Goal: Task Accomplishment & Management: Complete application form

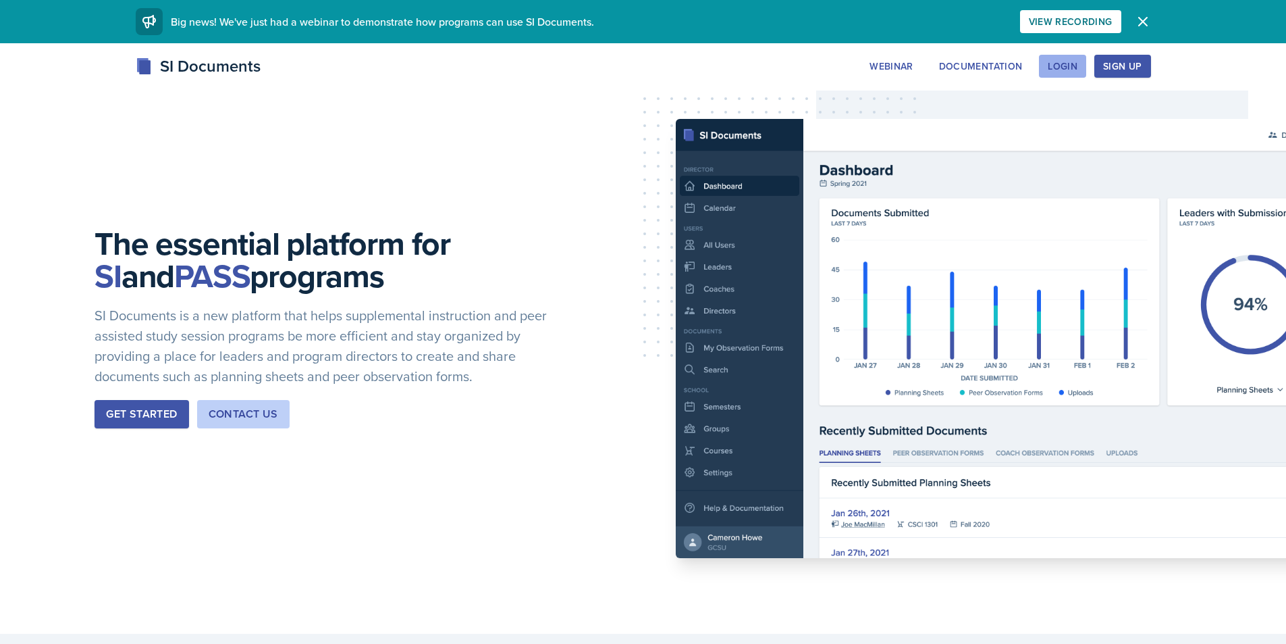
click at [1057, 72] on div "Login" at bounding box center [1063, 66] width 30 height 11
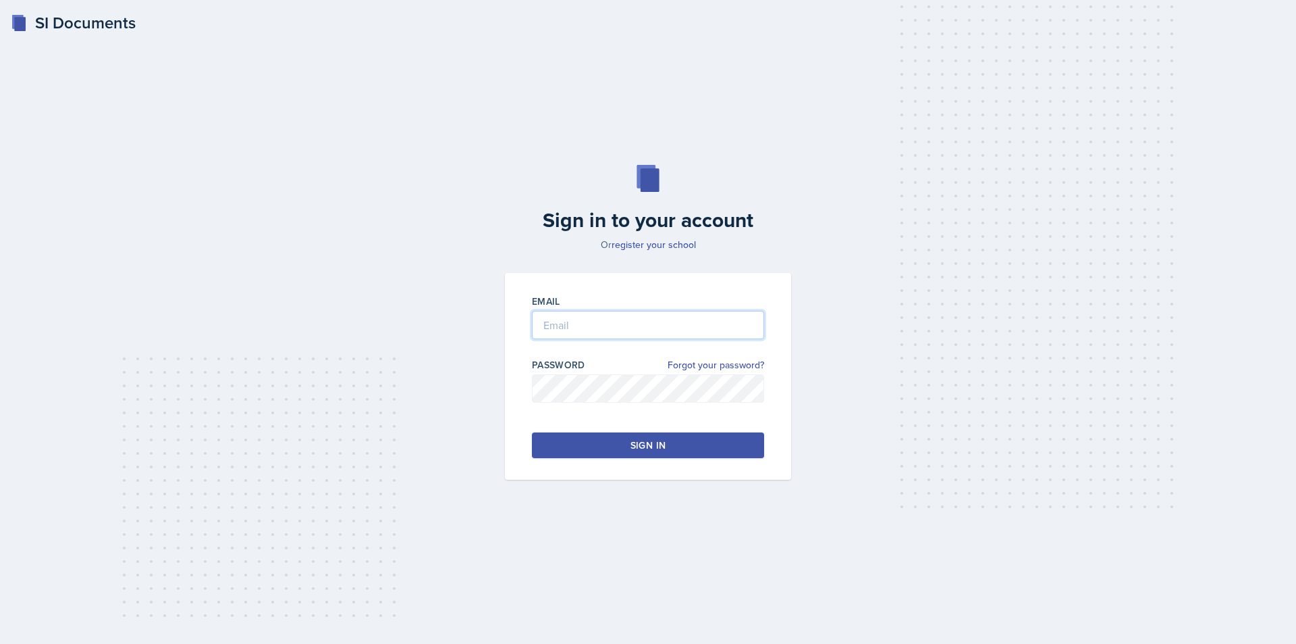
type input "[EMAIL_ADDRESS][DOMAIN_NAME]"
click at [635, 457] on button "Sign in" at bounding box center [648, 445] width 232 height 26
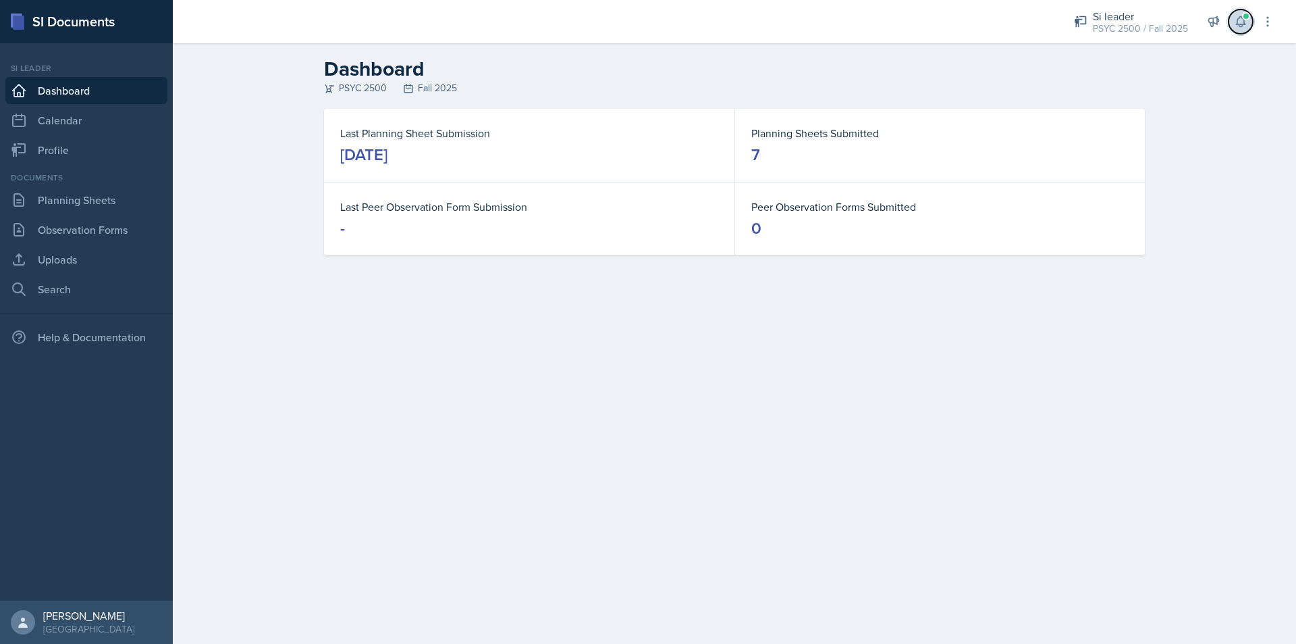
click at [1238, 22] on icon at bounding box center [1241, 22] width 14 height 14
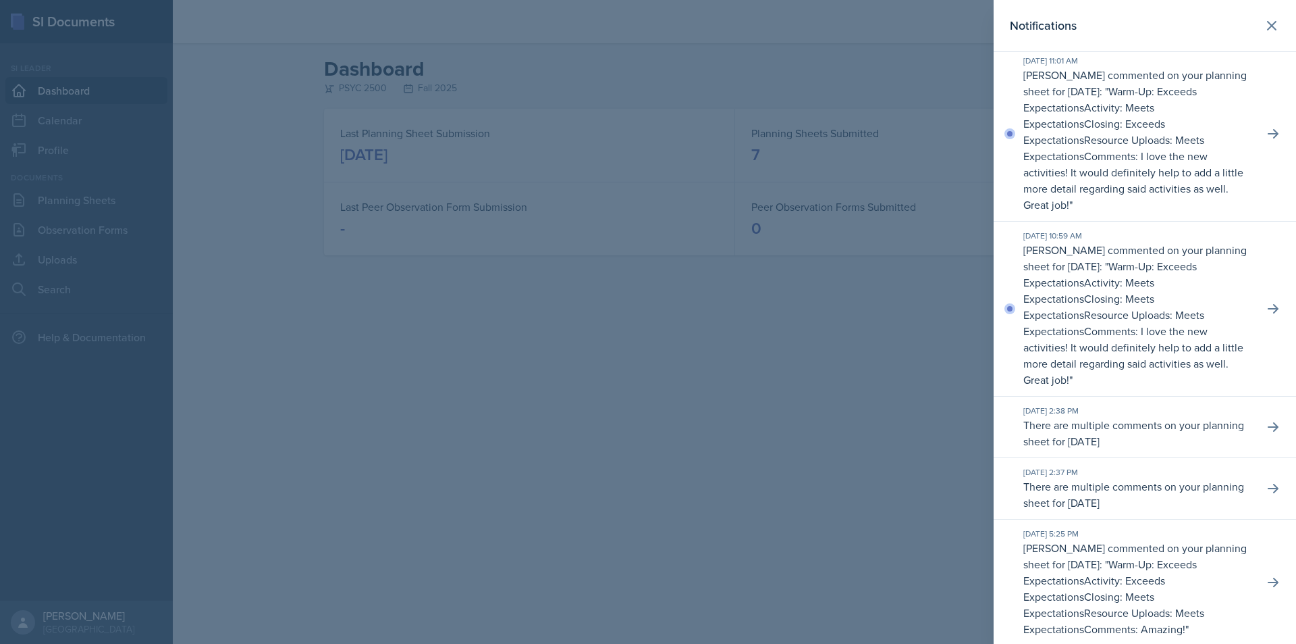
scroll to position [450, 0]
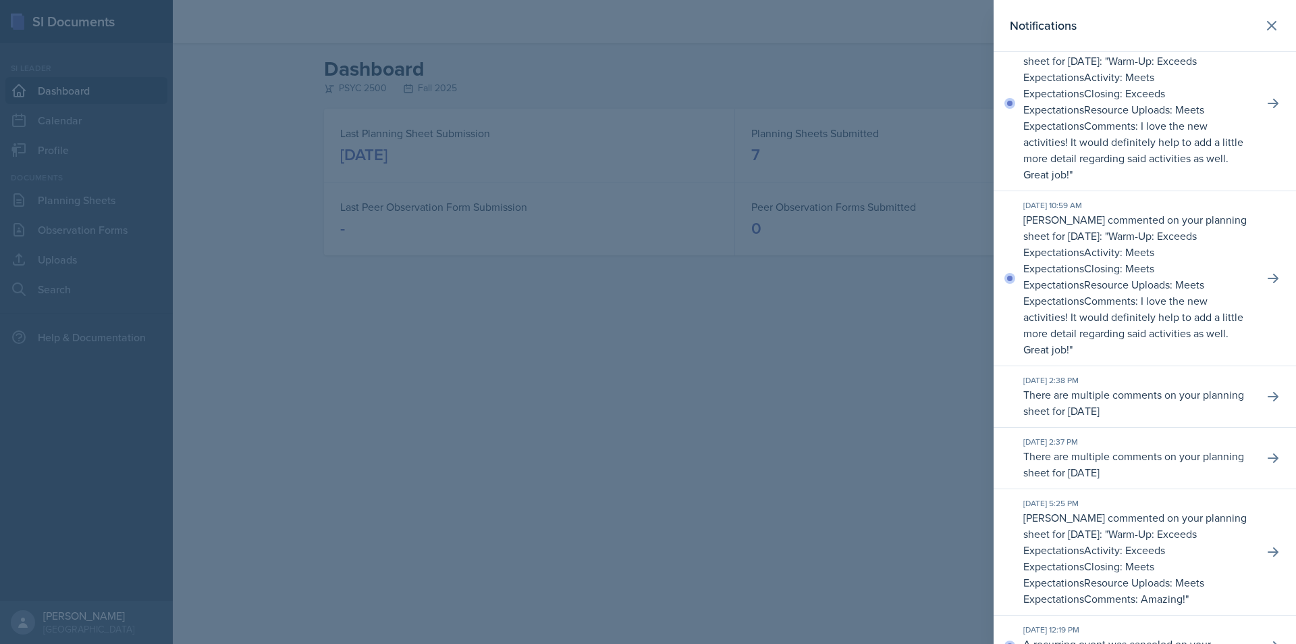
click at [791, 385] on div at bounding box center [648, 322] width 1296 height 644
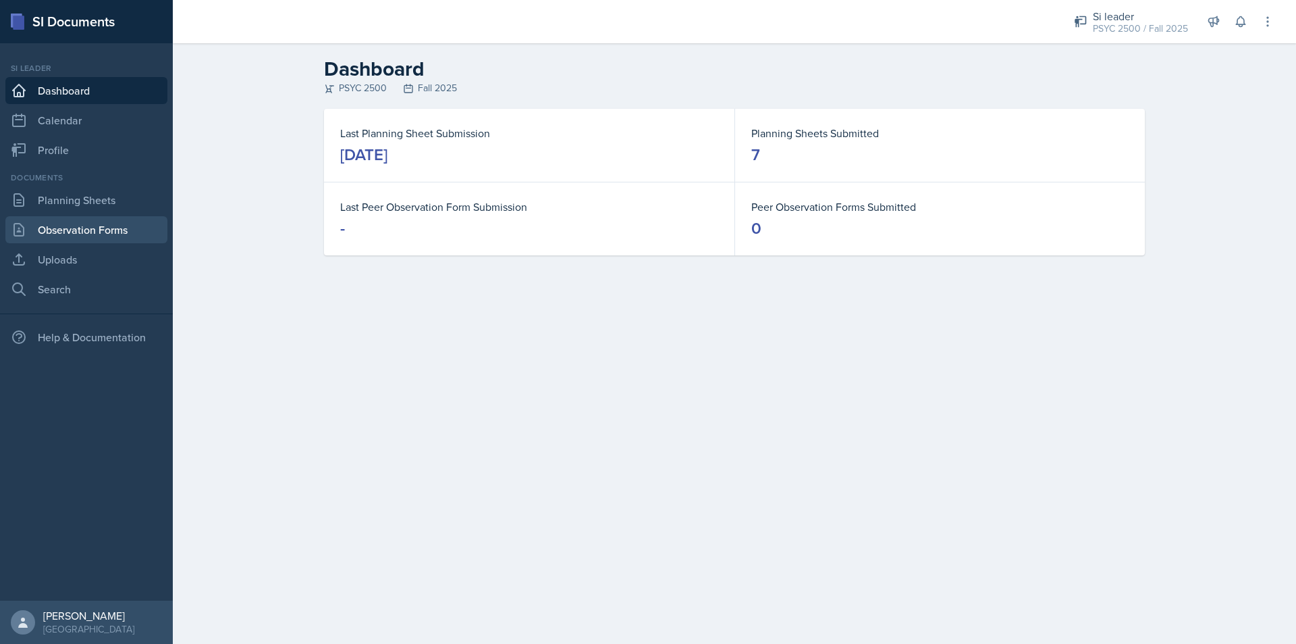
click at [72, 239] on link "Observation Forms" at bounding box center [86, 229] width 162 height 27
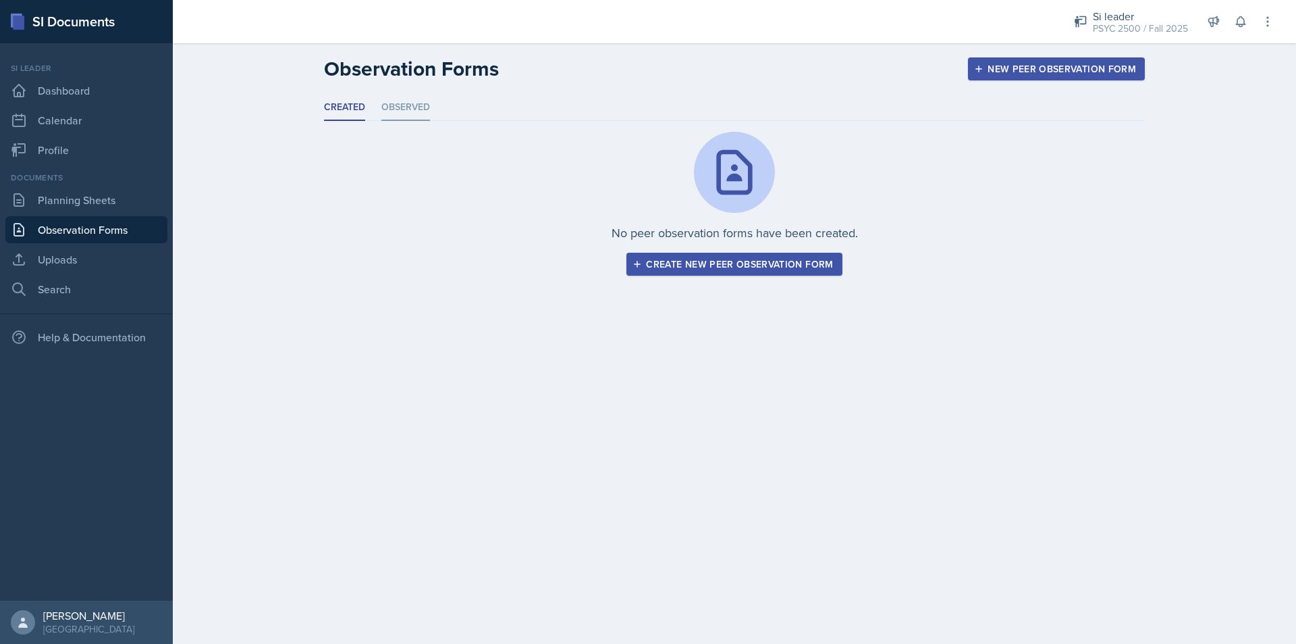
click at [412, 110] on li "Observed" at bounding box center [406, 108] width 49 height 26
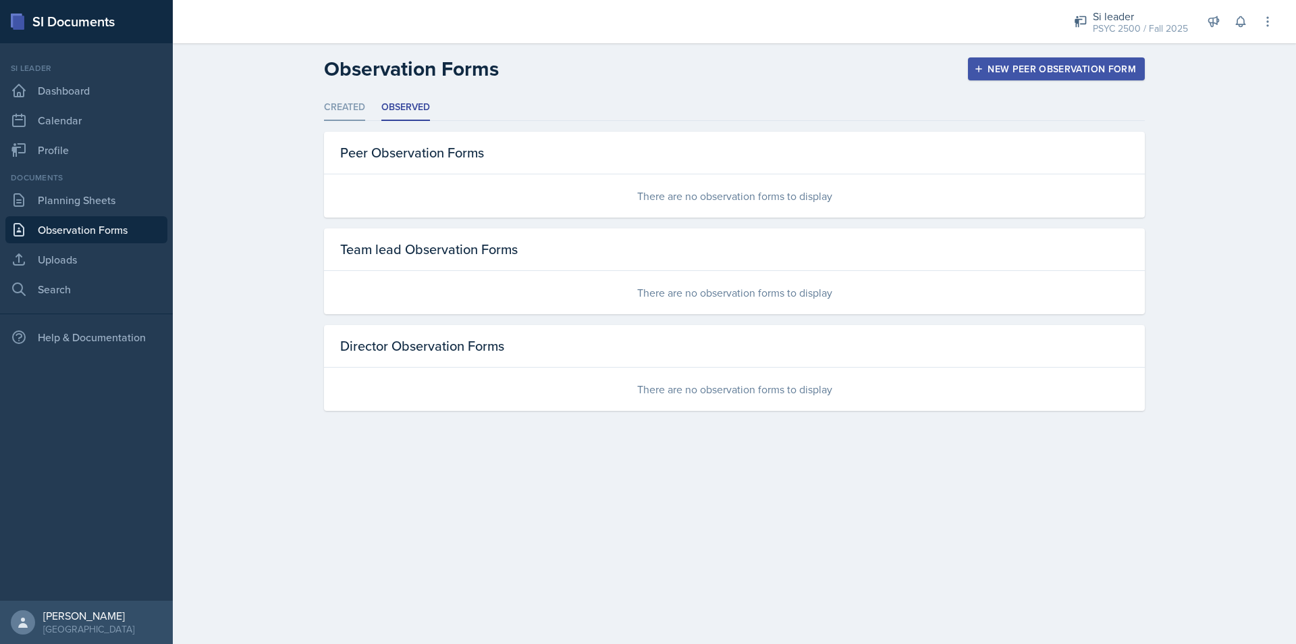
click at [349, 108] on li "Created" at bounding box center [344, 108] width 41 height 26
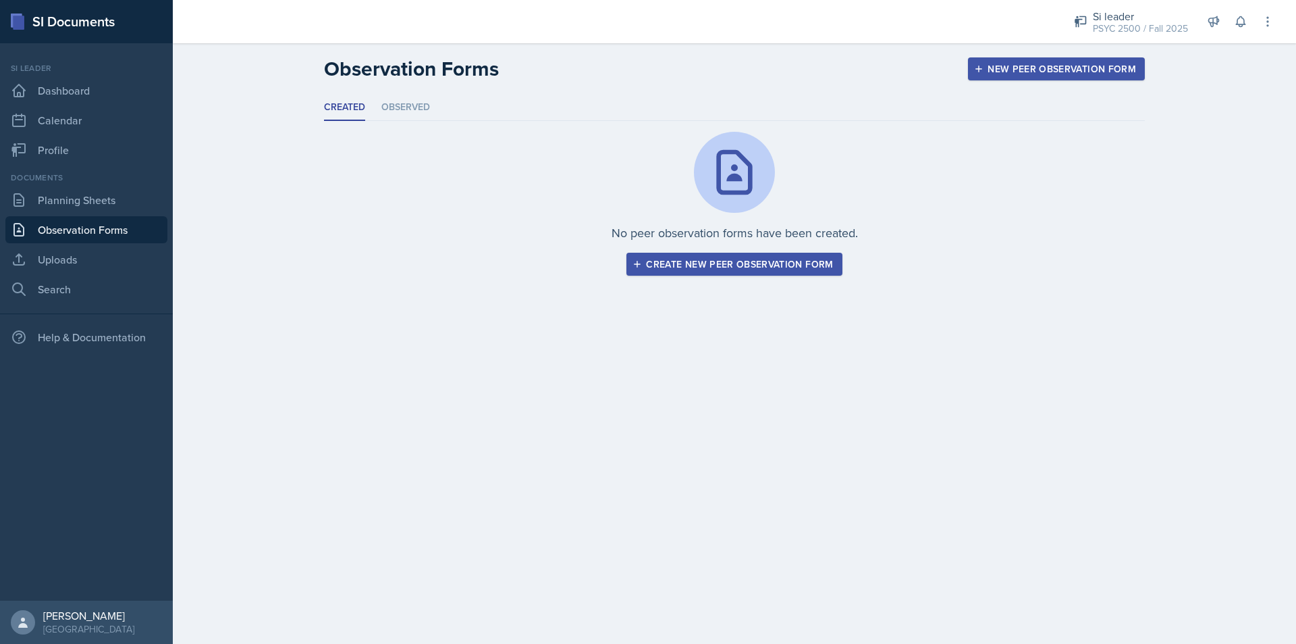
click at [706, 265] on div "Create new peer observation form" at bounding box center [734, 264] width 198 height 11
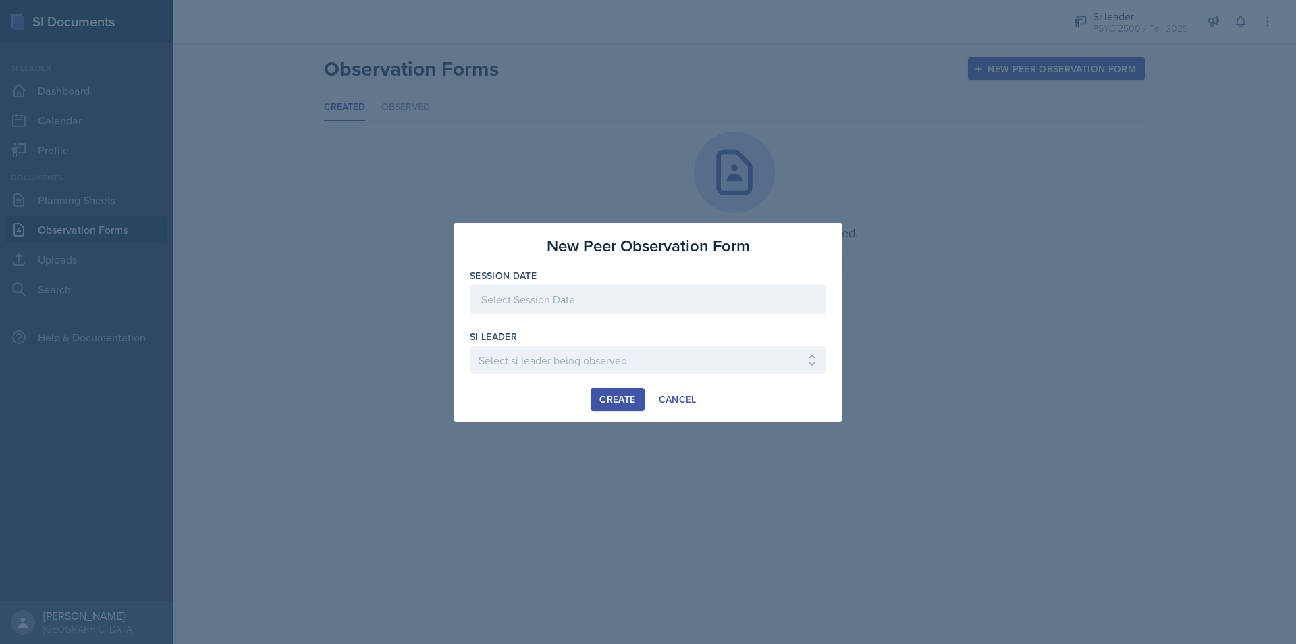
click at [614, 311] on div at bounding box center [648, 299] width 357 height 28
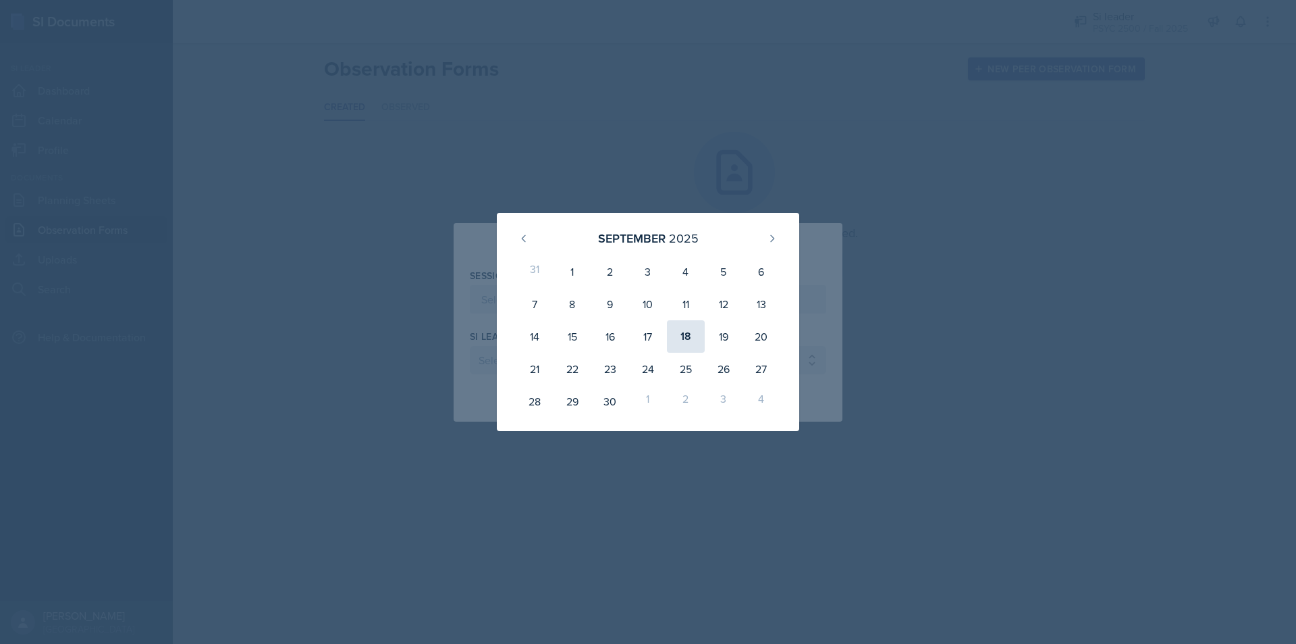
click at [691, 334] on div "18" at bounding box center [686, 336] width 38 height 32
type input "September 18th, 2025"
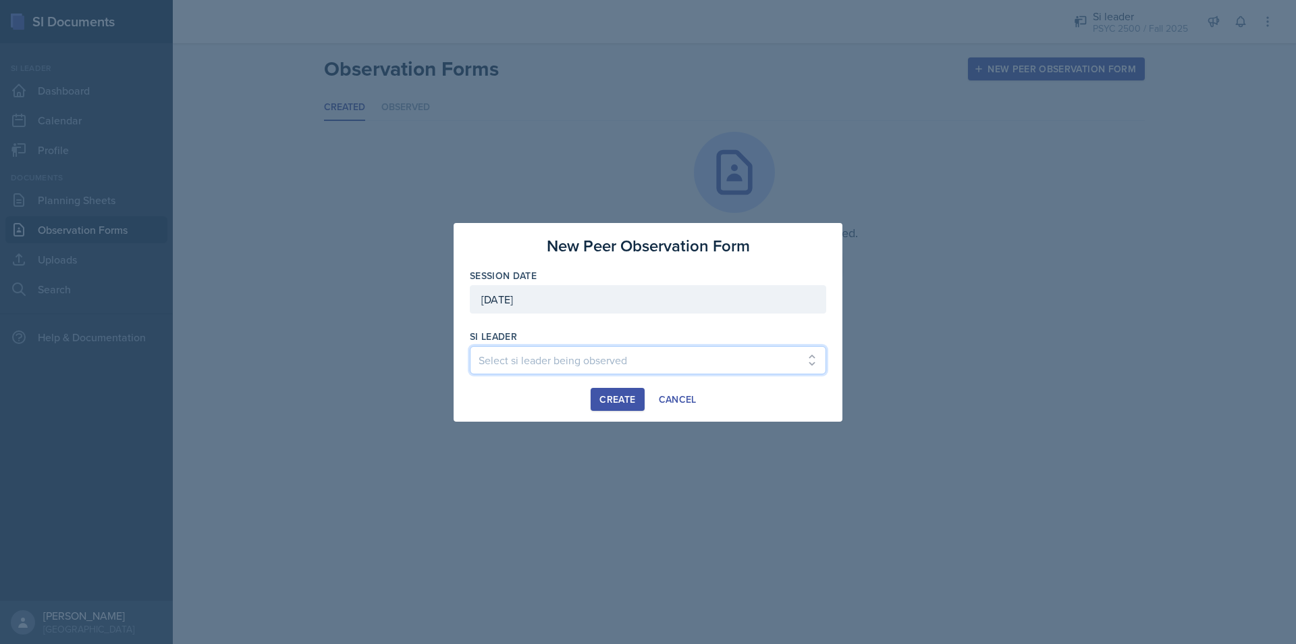
click at [638, 356] on select "Select si leader being observed Sam Alderton / PSYC 1101 / SI-der Verse Malk Al…" at bounding box center [648, 360] width 357 height 28
click at [559, 354] on select "Select si leader being observed Sam Alderton / PSYC 1101 / SI-der Verse Malk Al…" at bounding box center [648, 360] width 357 height 28
select select "4500f11f-6614-45ed-b86c-6f933d3e38f2"
click at [470, 346] on select "Select si leader being observed Sam Alderton / PSYC 1101 / SI-der Verse Malk Al…" at bounding box center [648, 360] width 357 height 28
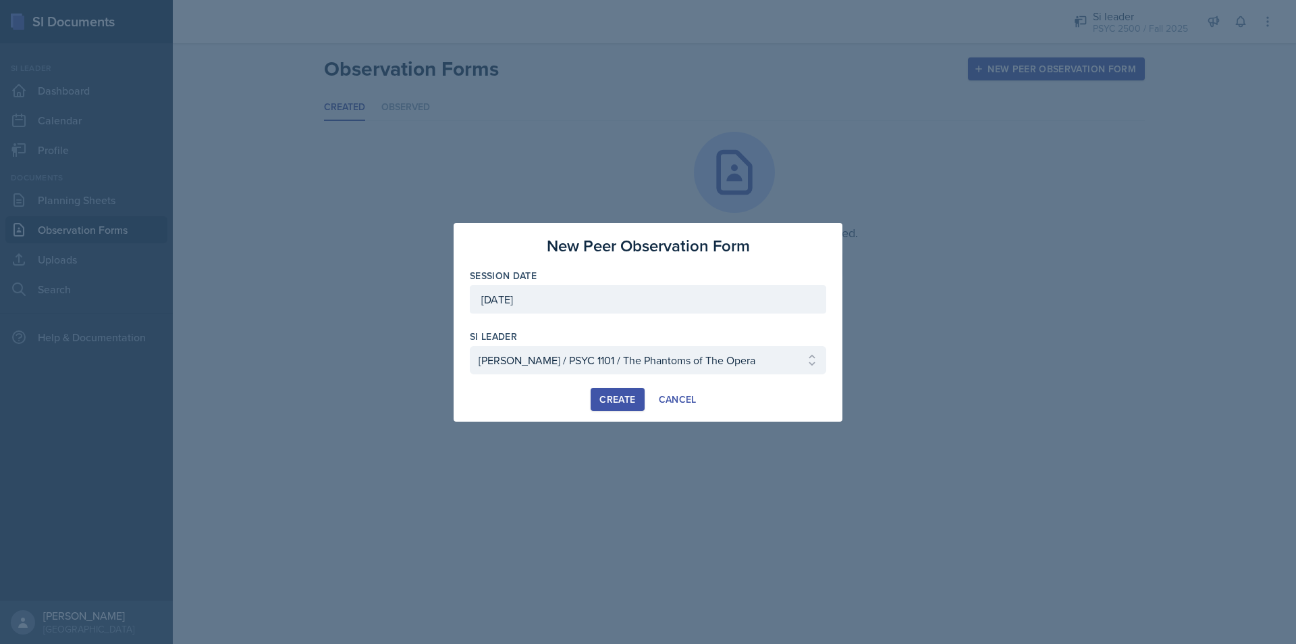
click at [605, 402] on div "Create" at bounding box center [618, 399] width 36 height 11
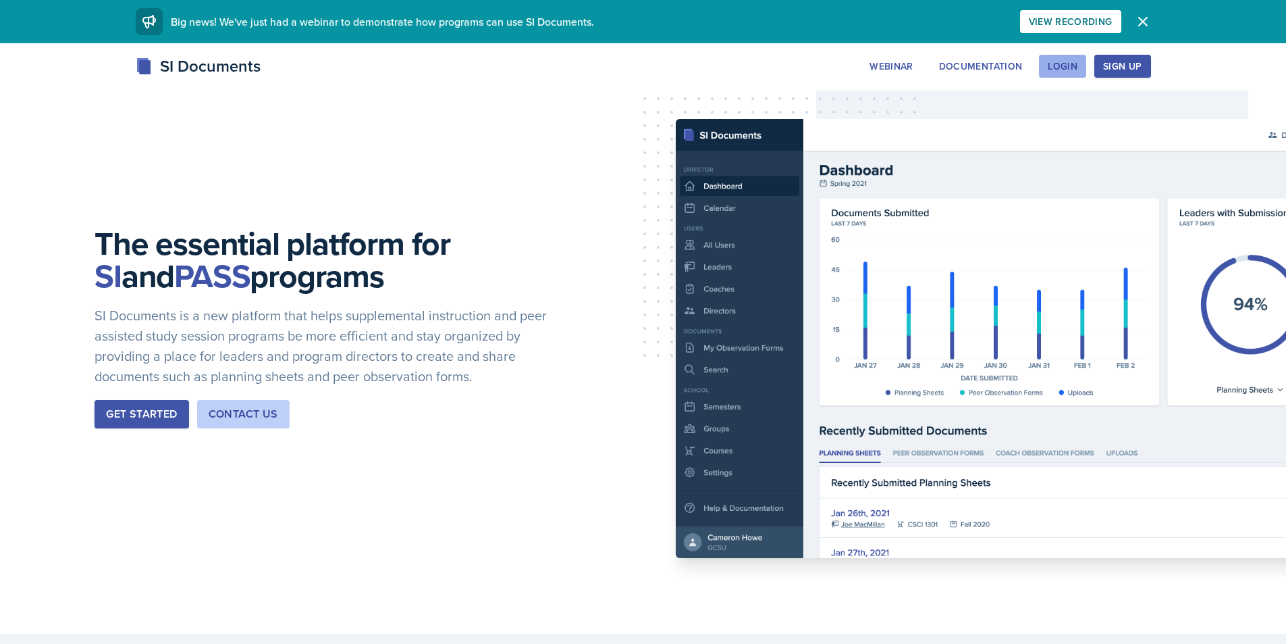
click at [1054, 68] on div "Login" at bounding box center [1063, 66] width 30 height 11
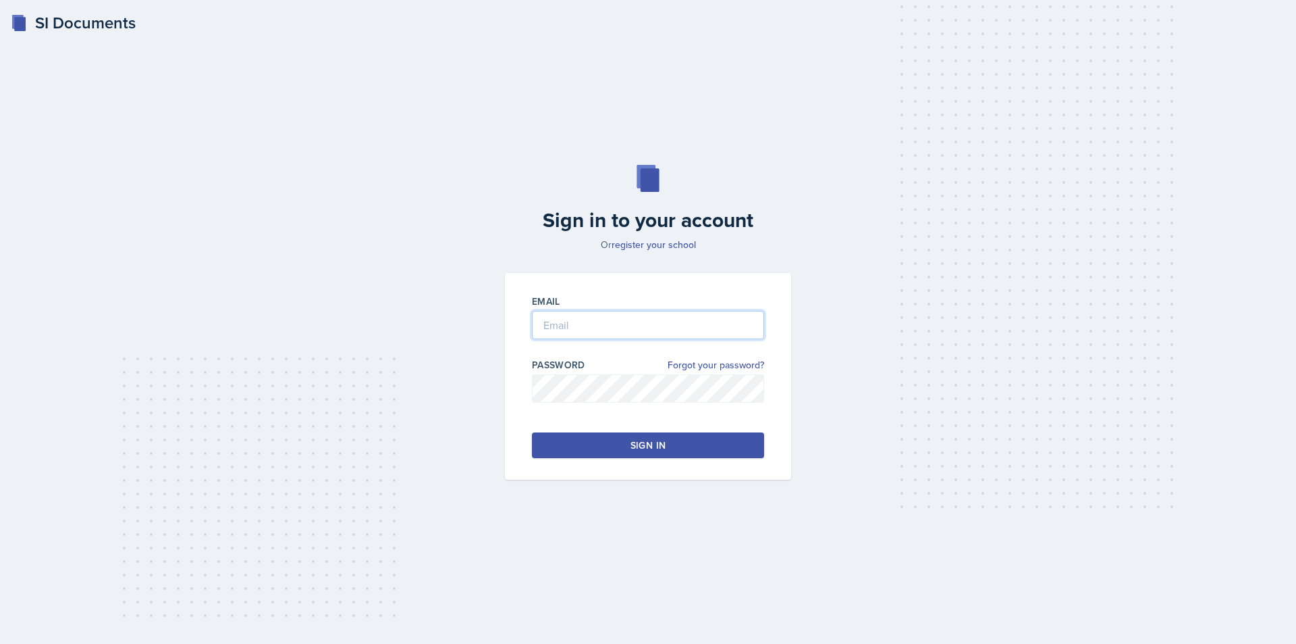
type input "[EMAIL_ADDRESS][DOMAIN_NAME]"
click at [652, 442] on div "Sign in" at bounding box center [648, 445] width 35 height 14
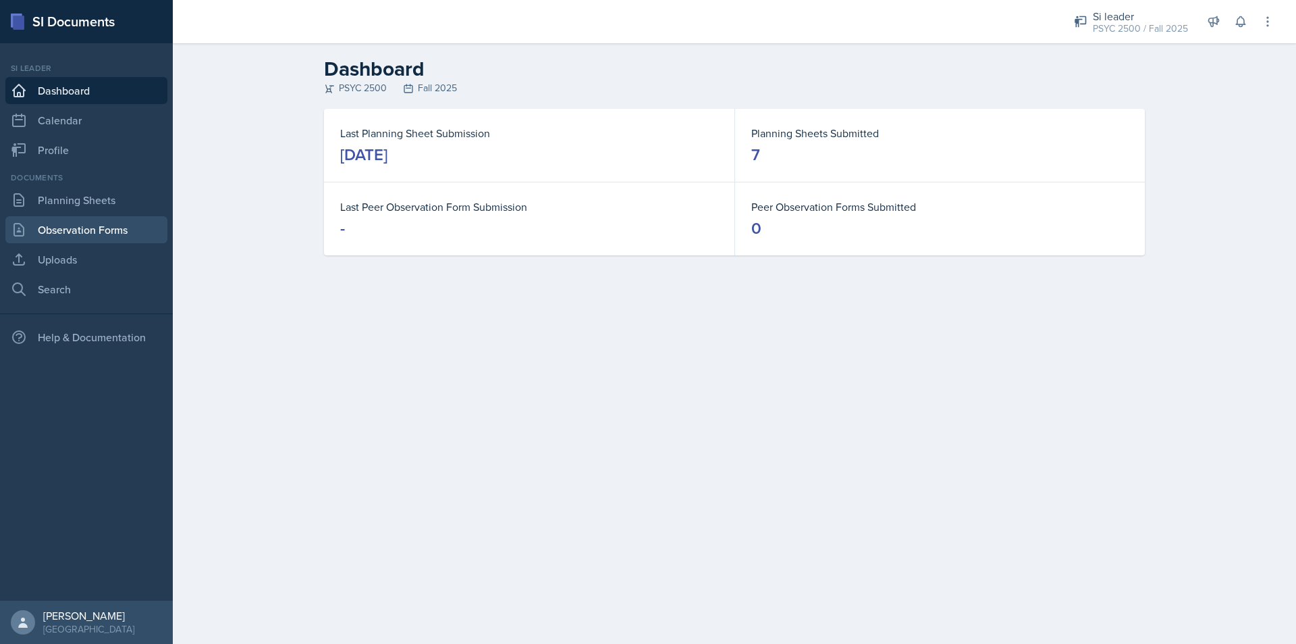
click at [91, 234] on link "Observation Forms" at bounding box center [86, 229] width 162 height 27
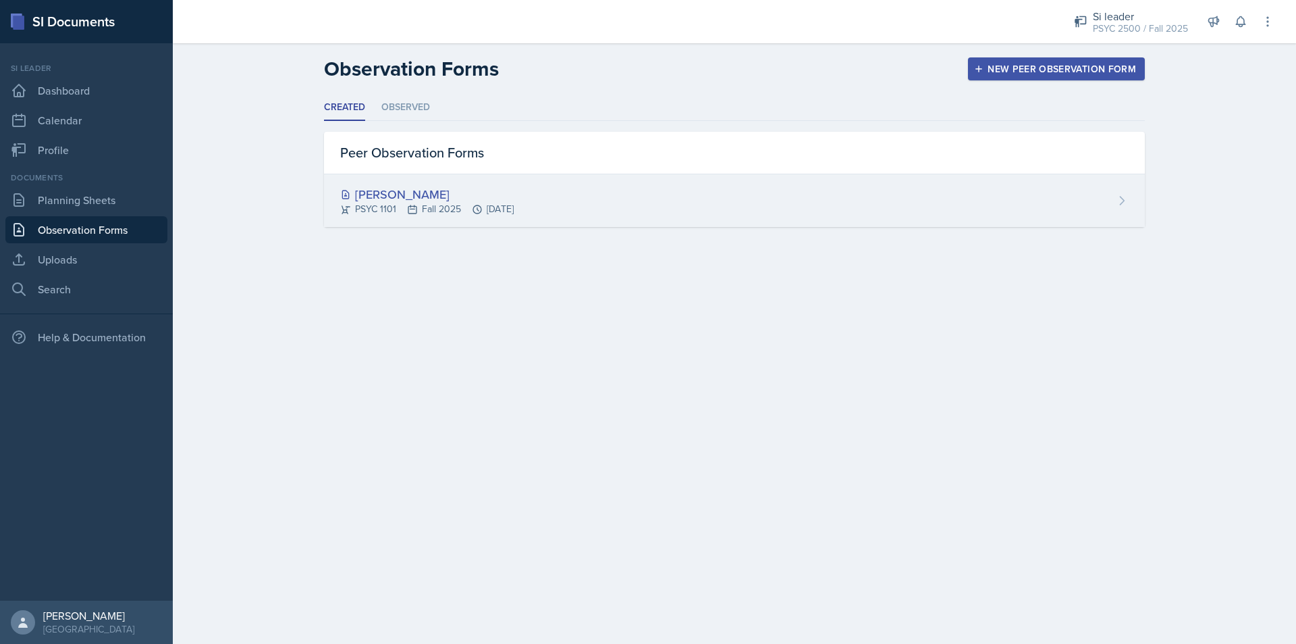
click at [514, 203] on div "PSYC 1101 Fall 2025 Sep 18th, 2025" at bounding box center [427, 209] width 174 height 14
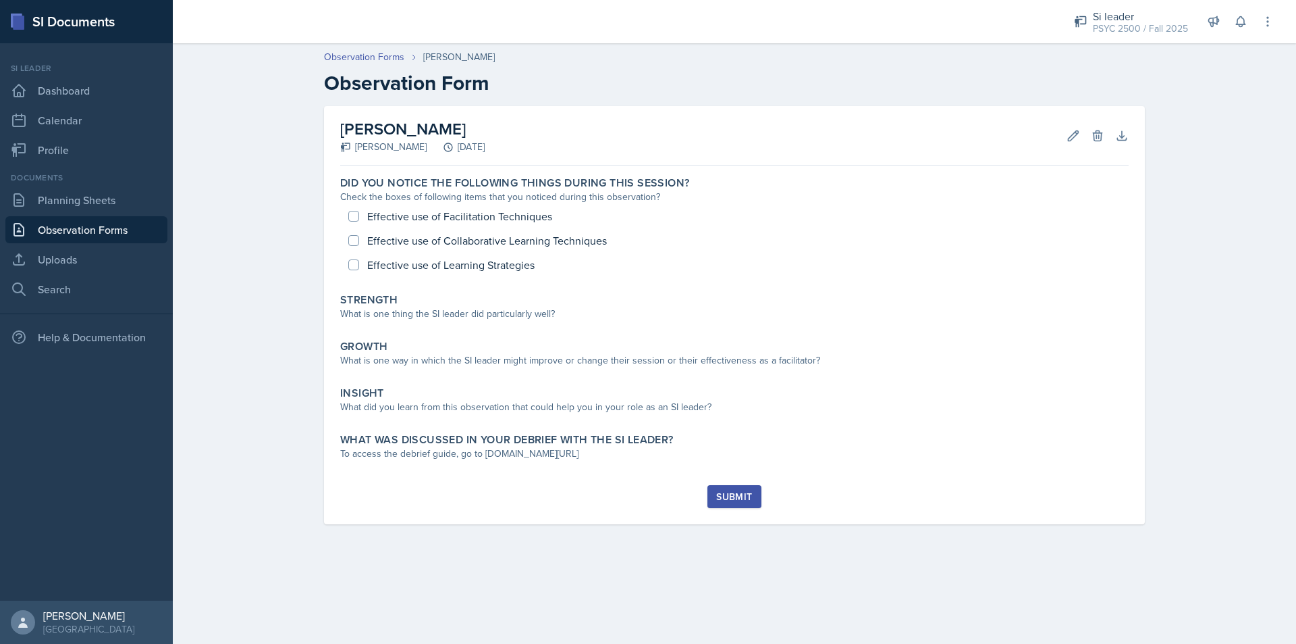
click at [1139, 596] on main "Observation Forms Athena Dudek Observation Form Athena Dudek Rayann Afani Septe…" at bounding box center [735, 343] width 1124 height 600
click at [1125, 594] on main "Observation Forms Athena Dudek Observation Form Athena Dudek Rayann Afani Septe…" at bounding box center [735, 343] width 1124 height 600
click at [519, 609] on main "Observation Forms Athena Dudek Observation Form Athena Dudek Rayann Afani Septe…" at bounding box center [735, 343] width 1124 height 600
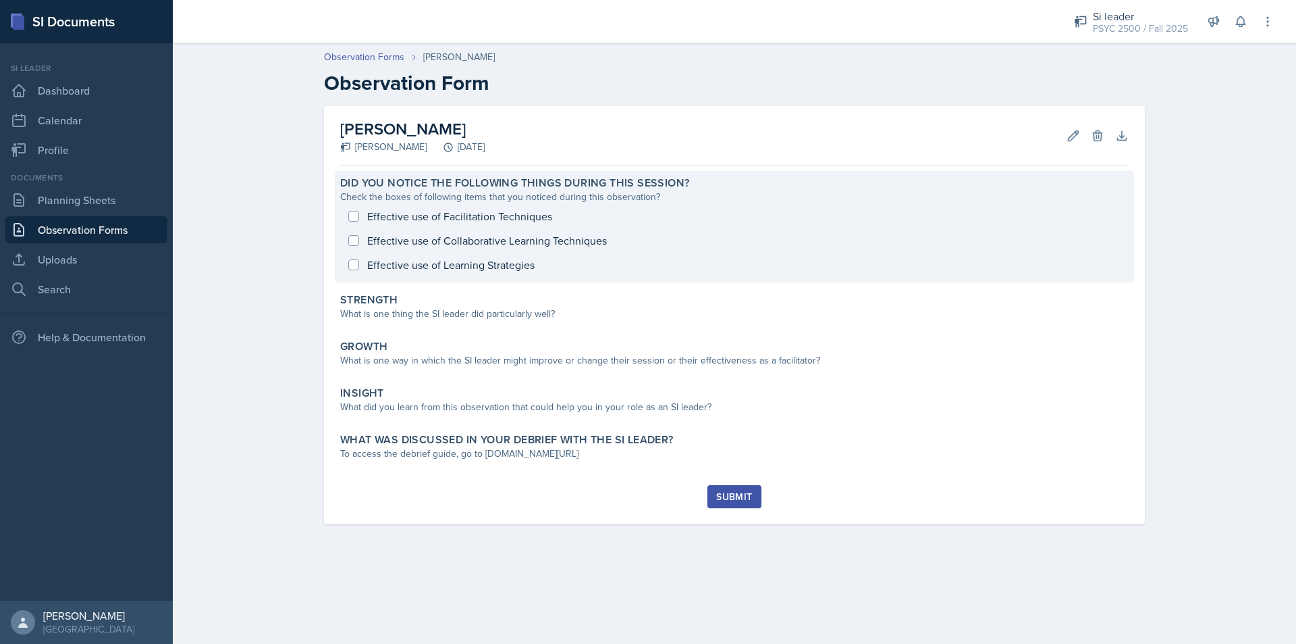
click at [354, 213] on div "Effective use of Facilitation Techniques Effective use of Collaborative Learnin…" at bounding box center [734, 240] width 789 height 73
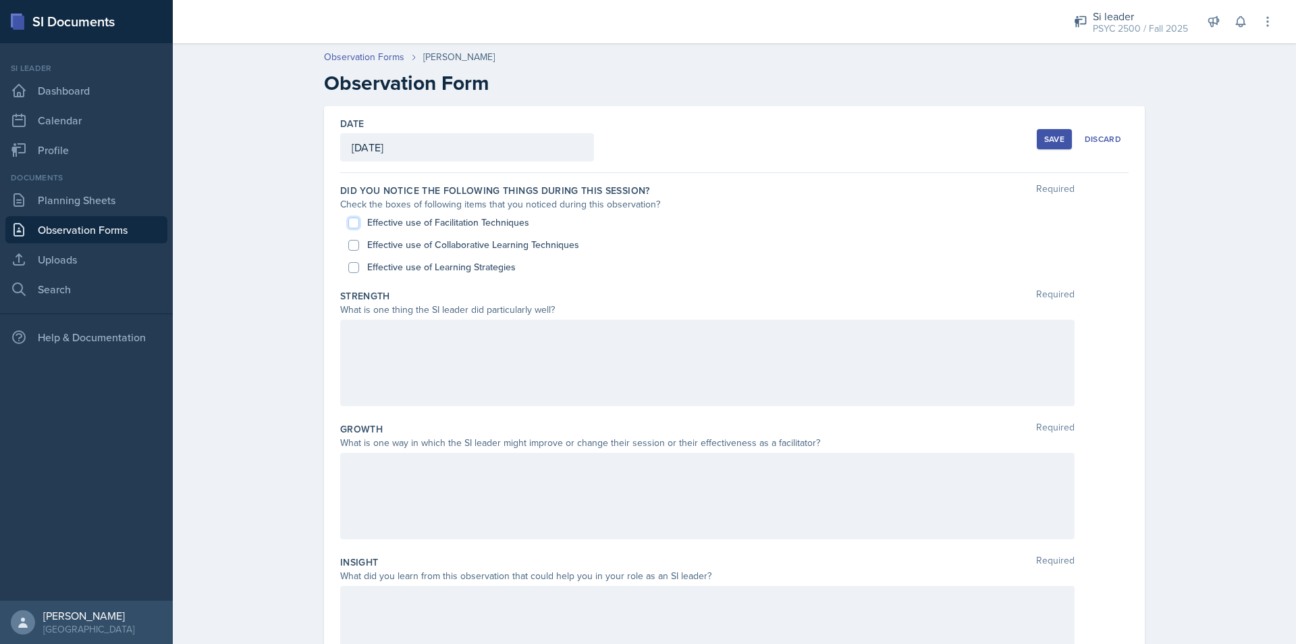
click at [349, 226] on input "Effective use of Facilitation Techniques" at bounding box center [353, 222] width 11 height 11
checkbox input "true"
click at [349, 245] on input "Effective use of Collaborative Learning Techniques" at bounding box center [353, 245] width 11 height 11
checkbox input "true"
click at [348, 267] on input "Effective use of Learning Strategies" at bounding box center [353, 267] width 11 height 11
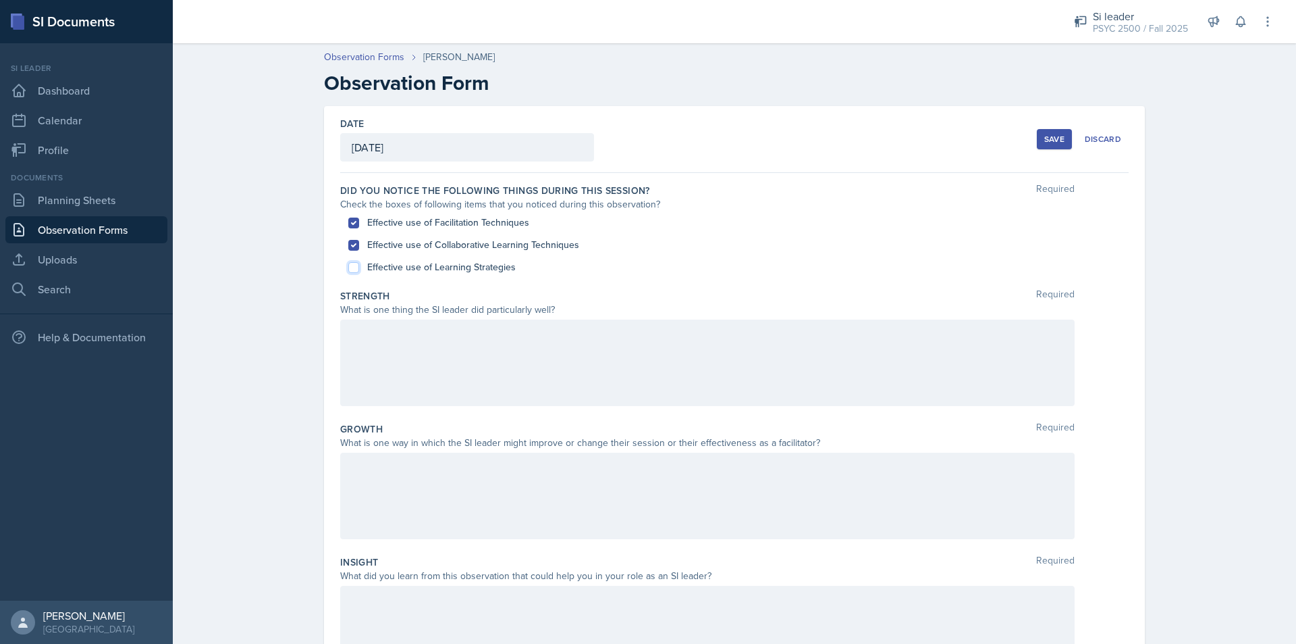
checkbox input "true"
click at [426, 364] on div at bounding box center [707, 362] width 735 height 86
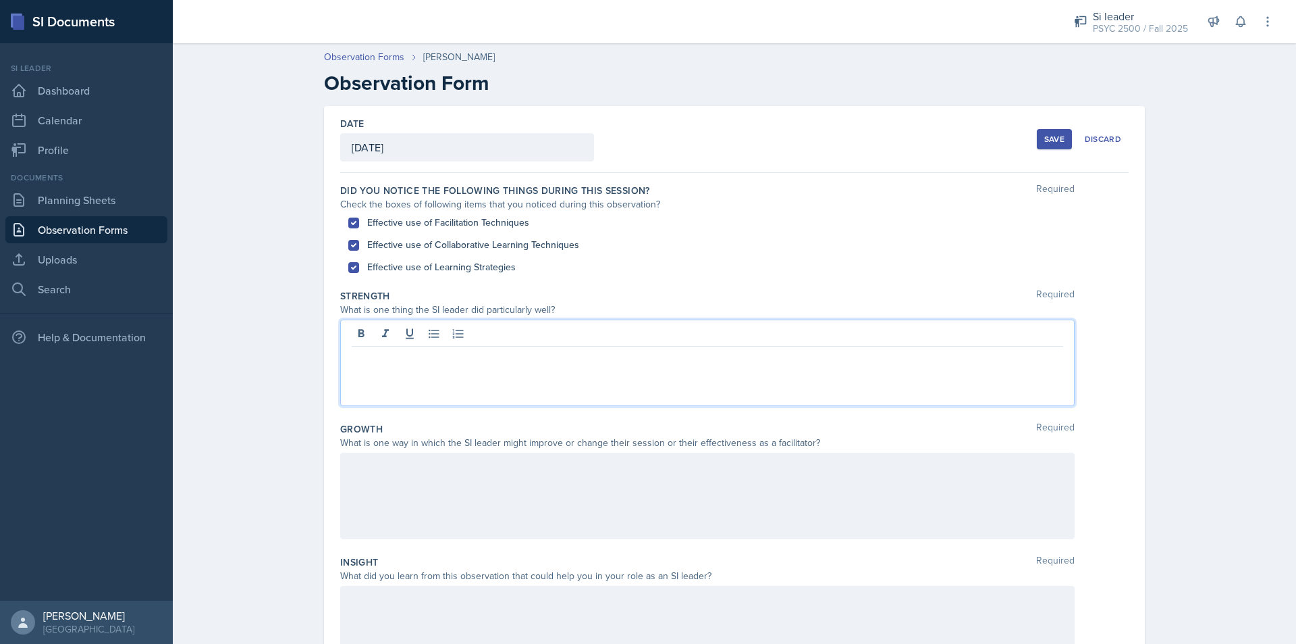
scroll to position [90, 0]
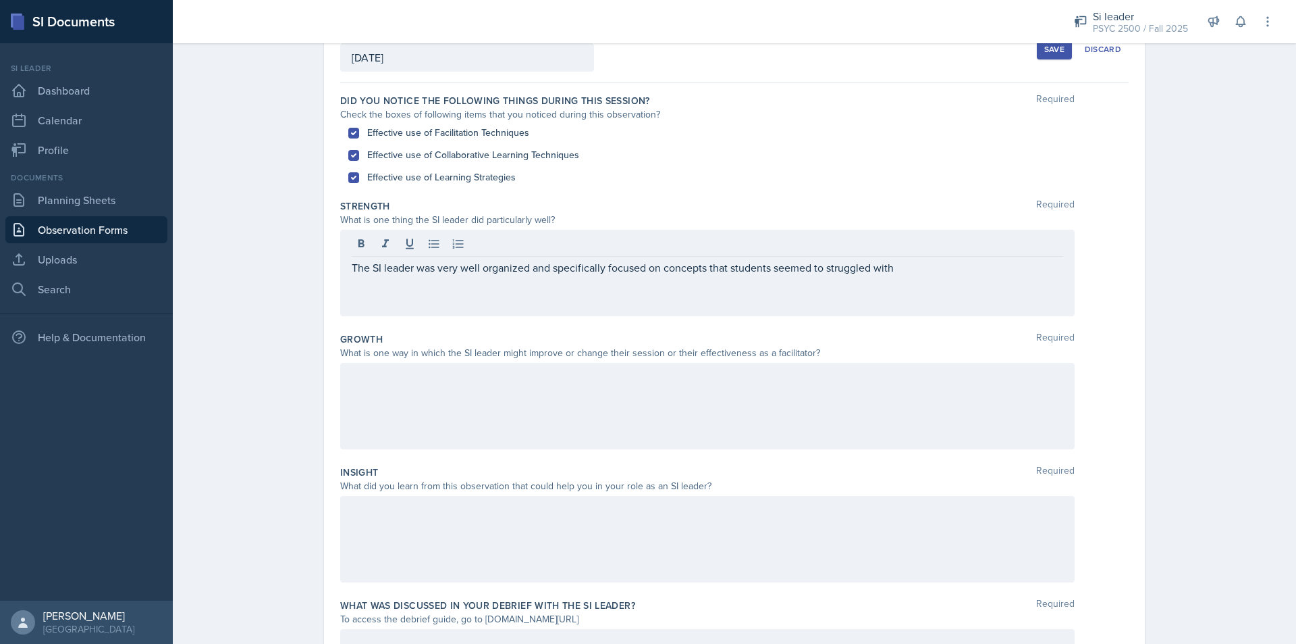
click at [1008, 282] on div "The SI leader was very well organized and specifically focused on concepts that…" at bounding box center [707, 273] width 735 height 86
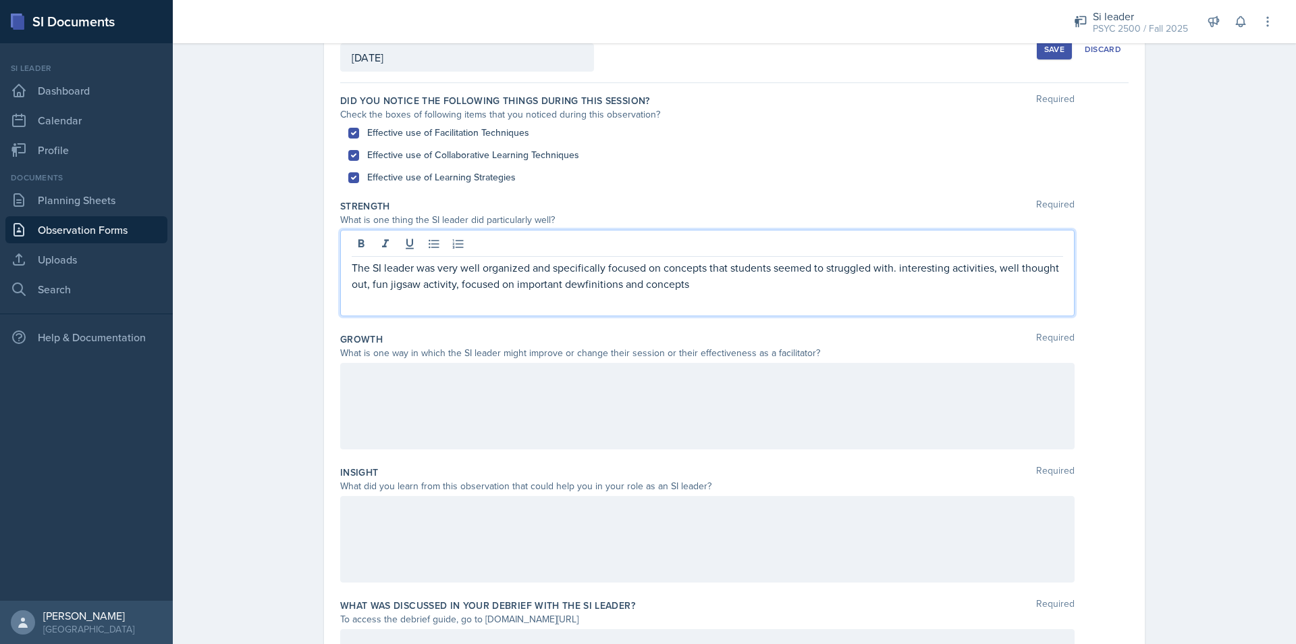
click at [588, 280] on p "The SI leader was very well organized and specifically focused on concepts that…" at bounding box center [708, 275] width 712 height 32
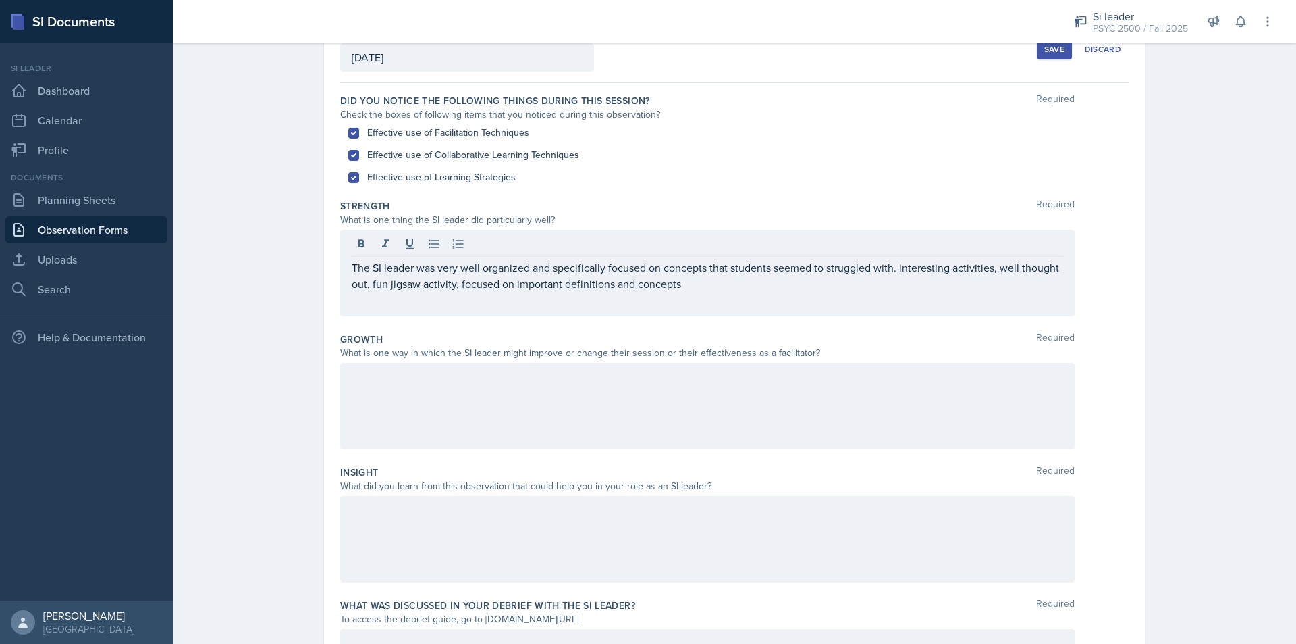
click at [731, 292] on div "The SI leader was very well organized and specifically focused on concepts that…" at bounding box center [707, 273] width 735 height 86
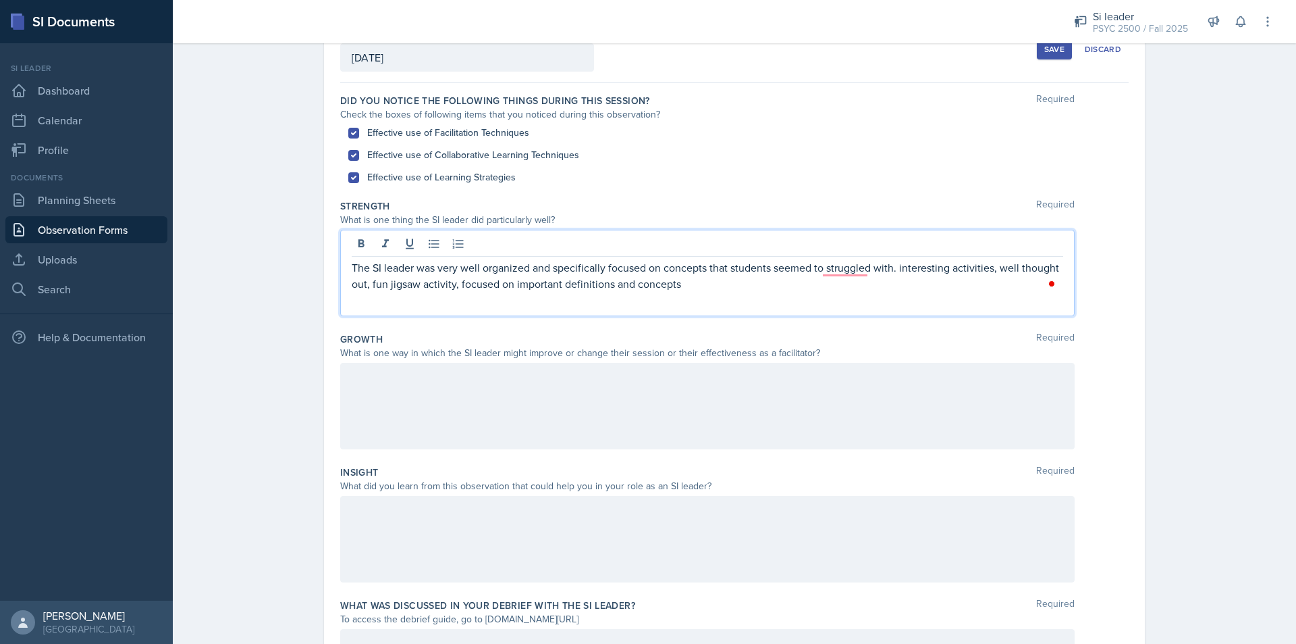
click at [733, 291] on p "The SI leader was very well organized and specifically focused on concepts that…" at bounding box center [708, 275] width 712 height 32
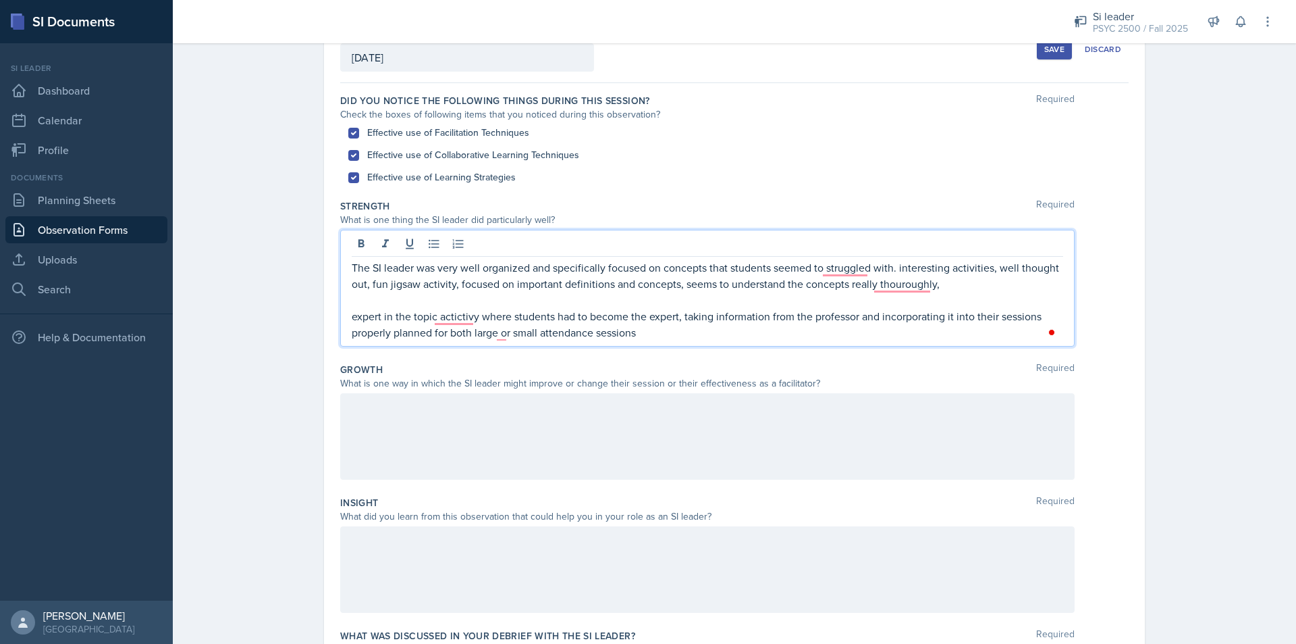
click at [402, 423] on div at bounding box center [707, 436] width 735 height 86
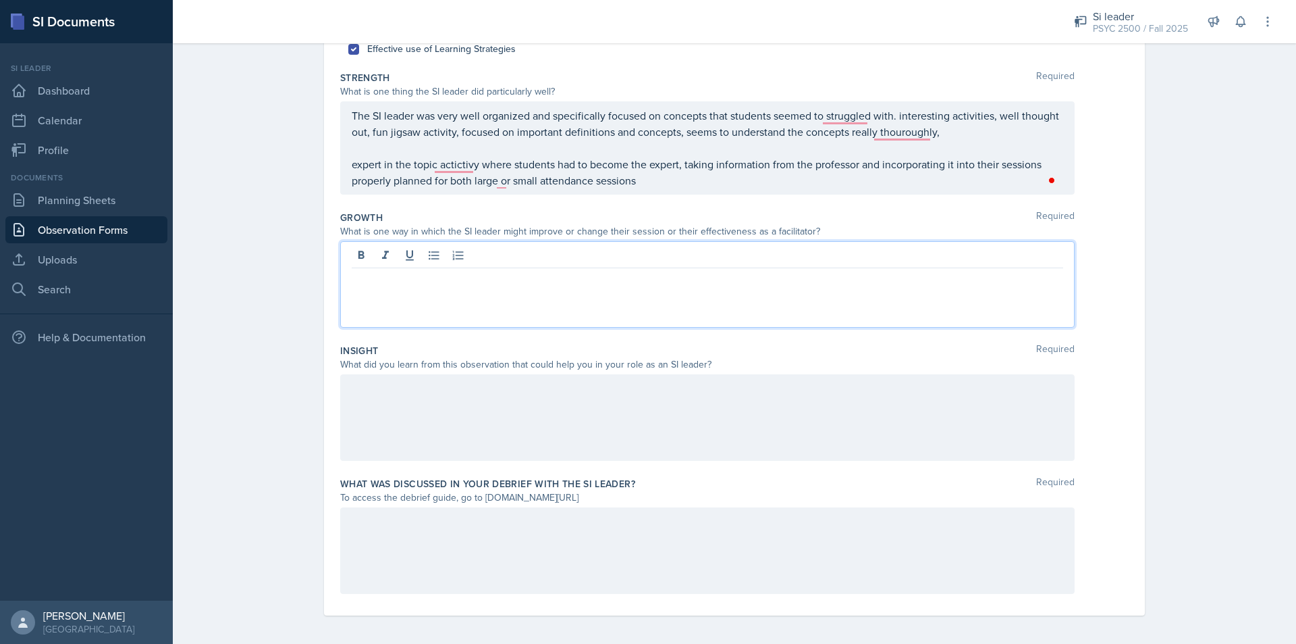
scroll to position [222, 0]
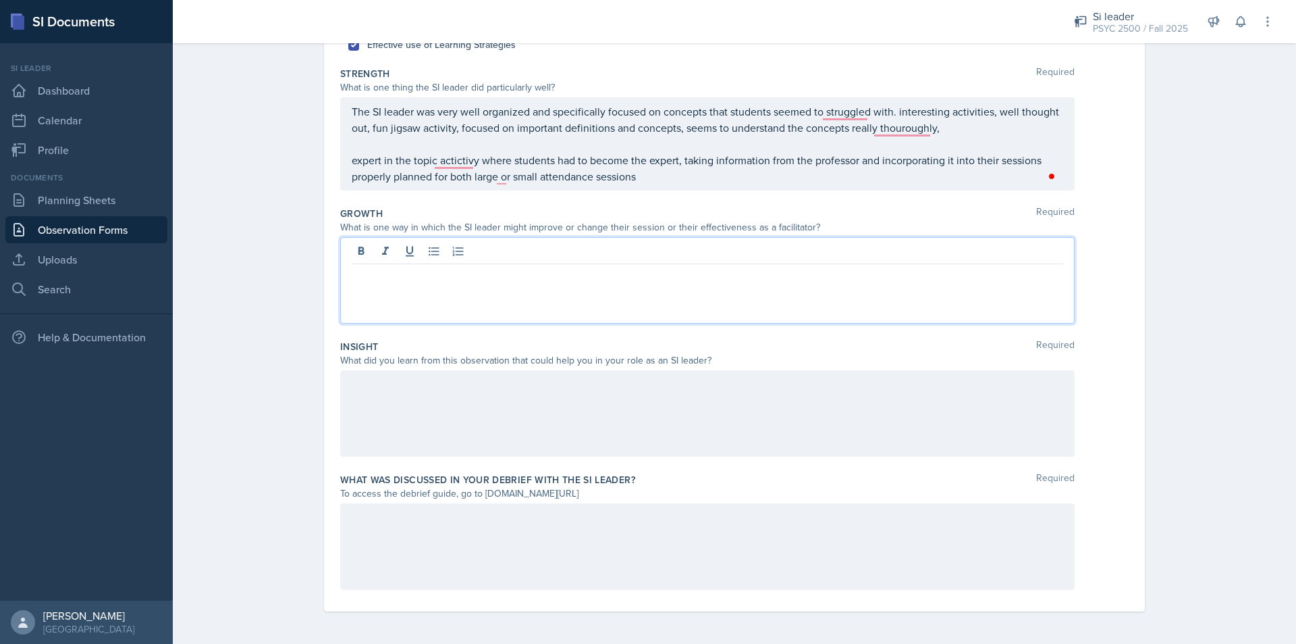
click at [393, 529] on div at bounding box center [707, 546] width 735 height 86
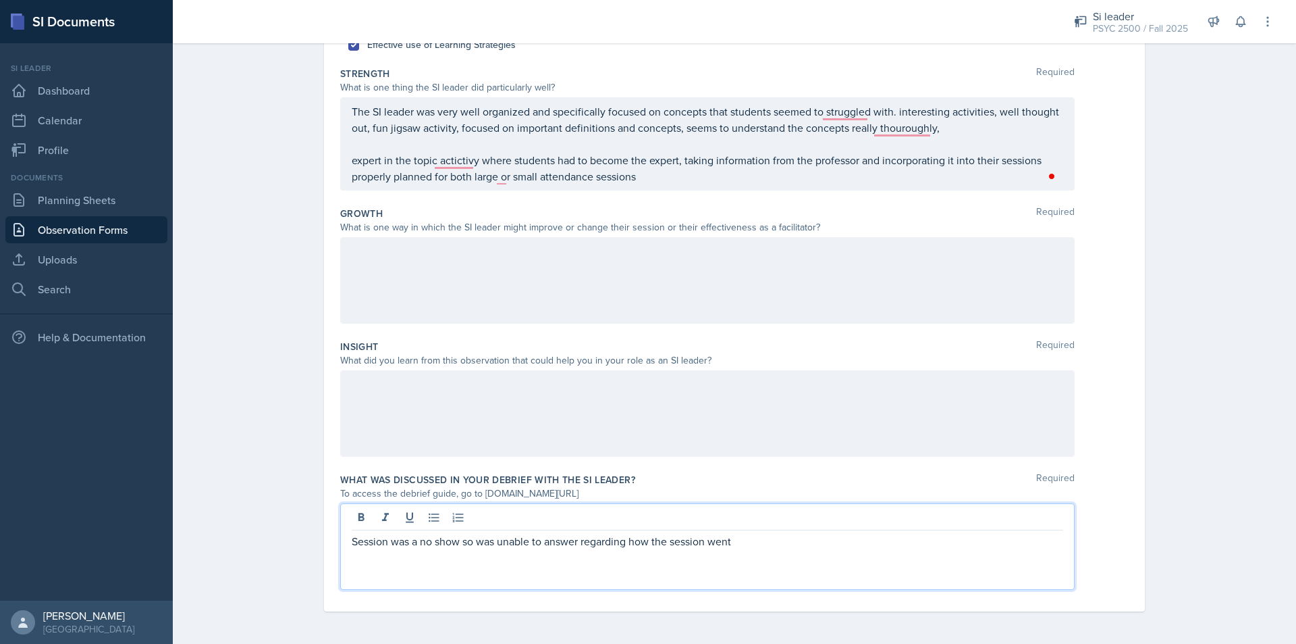
click at [767, 546] on p "Session was a no show so was unable to answer regarding how the session went" at bounding box center [708, 541] width 712 height 16
click at [461, 161] on p "expert in the topic actictivy where students had to become the expert, taking i…" at bounding box center [708, 160] width 712 height 16
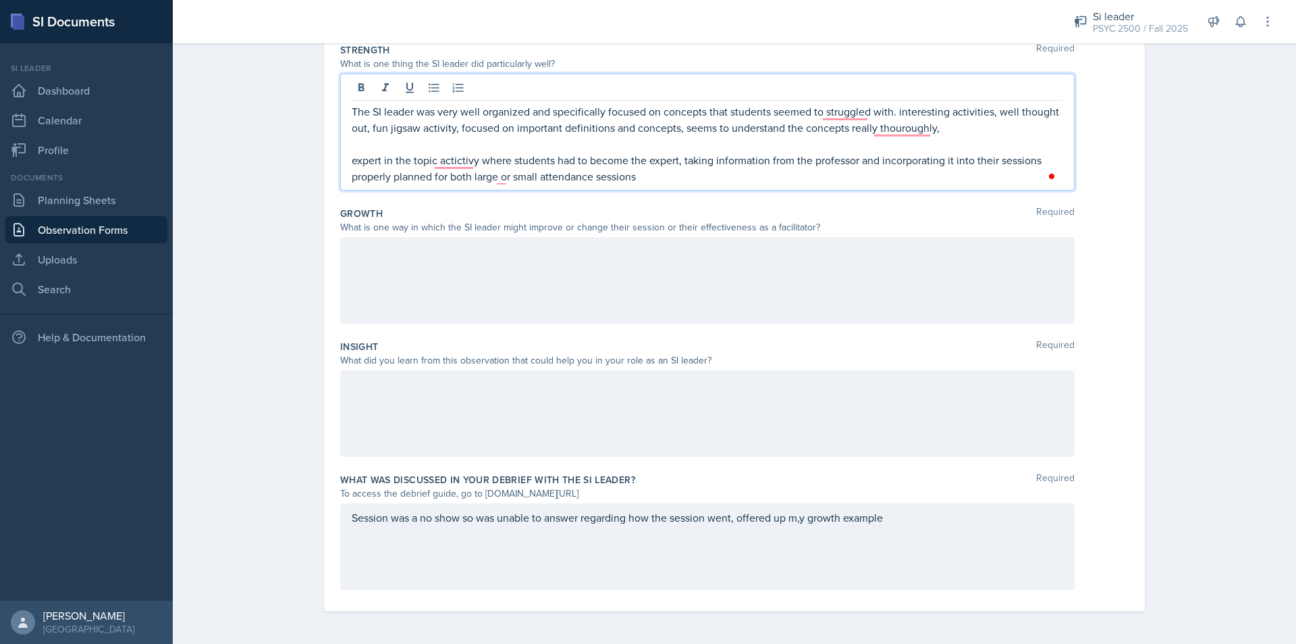
drag, startPoint x: 461, startPoint y: 161, endPoint x: 450, endPoint y: 163, distance: 11.8
click at [449, 165] on p "expert in the topic actictivy where students had to become the expert, taking i…" at bounding box center [708, 160] width 712 height 16
drag, startPoint x: 454, startPoint y: 159, endPoint x: 435, endPoint y: 161, distance: 19.1
click at [434, 164] on p "expert in the topic actictivy where students had to become the expert, taking i…" at bounding box center [708, 160] width 712 height 16
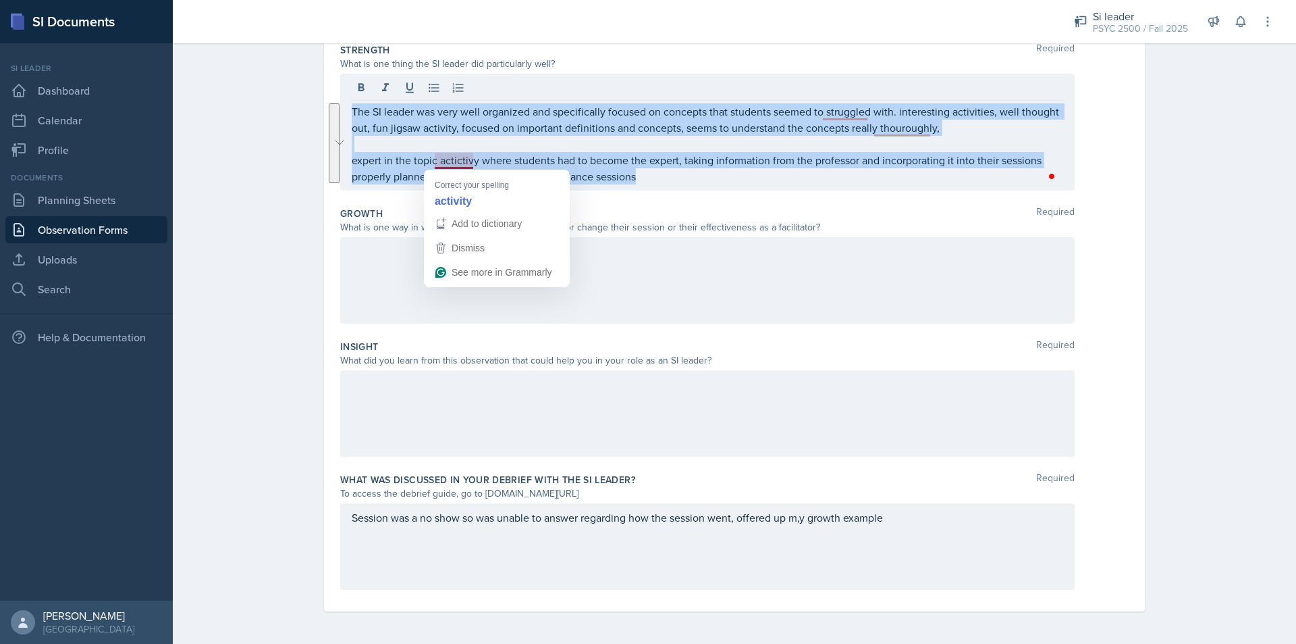
click at [438, 152] on p "expert in the topic actictivy where students had to become the expert, taking i…" at bounding box center [708, 160] width 712 height 16
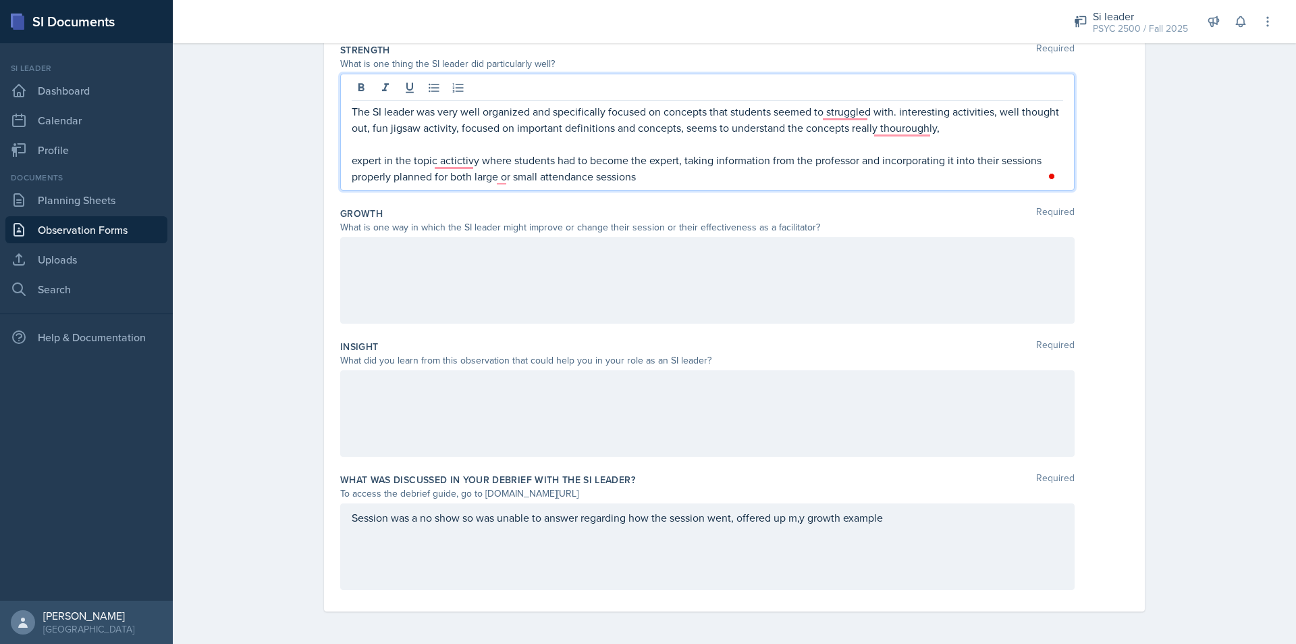
click at [451, 160] on p "expert in the topic actictivy where students had to become the expert, taking i…" at bounding box center [708, 160] width 712 height 16
click at [839, 111] on p "The SI leader was very well organized and specifically focused on concepts that…" at bounding box center [708, 119] width 712 height 32
click at [889, 128] on p "The SI leader was very well organized and specifically focused on concepts that…" at bounding box center [708, 119] width 712 height 32
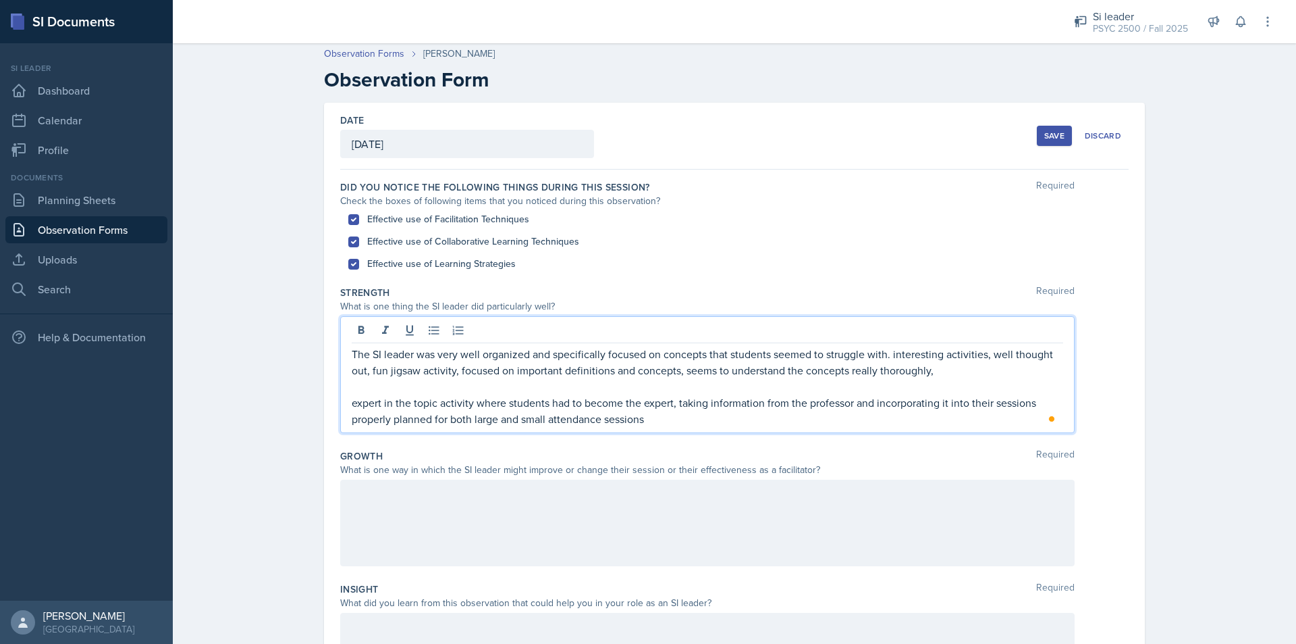
scroll to position [0, 0]
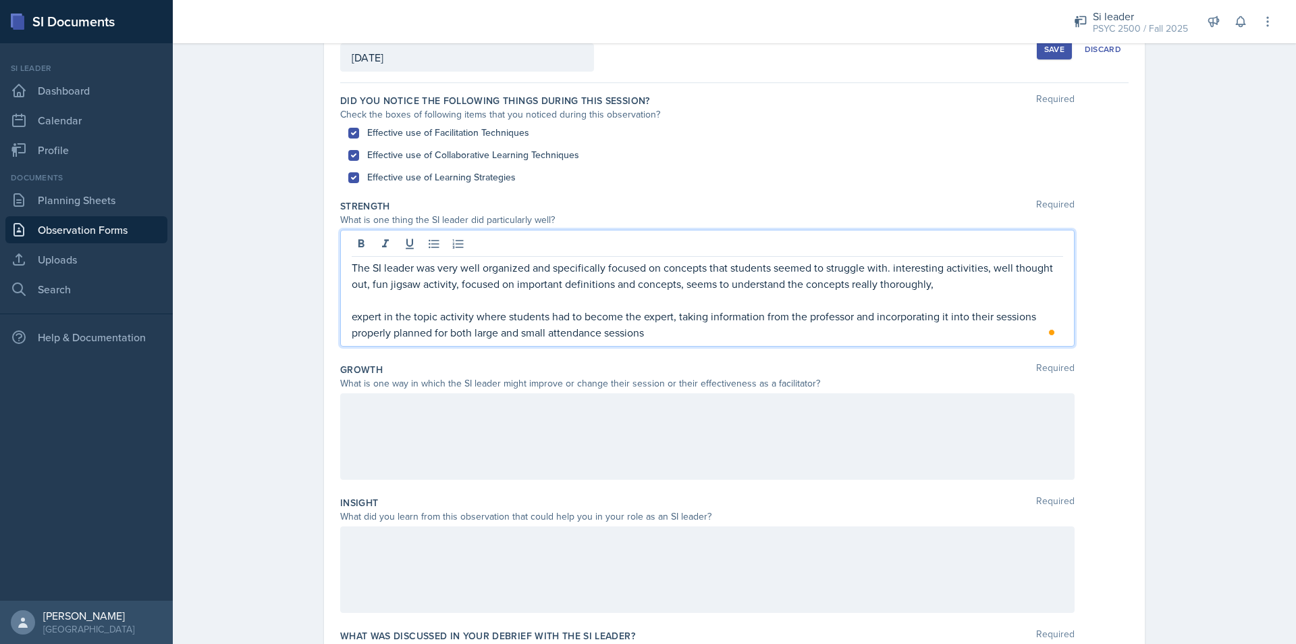
click at [429, 436] on div at bounding box center [707, 436] width 735 height 86
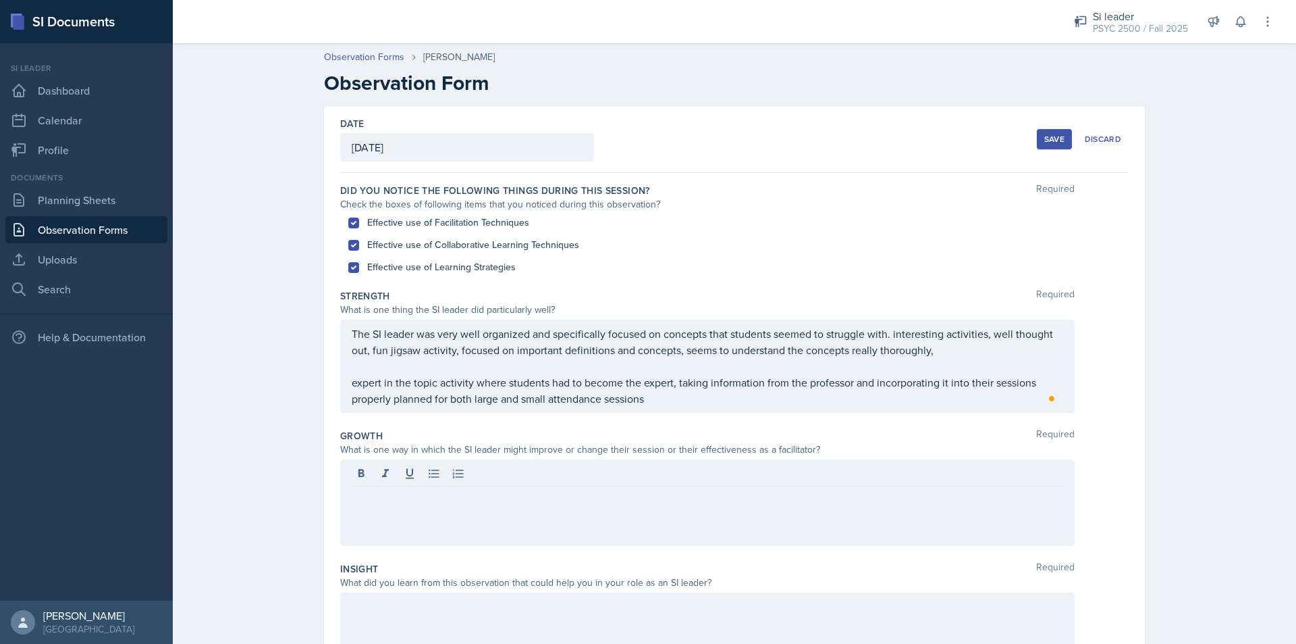
click at [764, 393] on div "The SI leader was very well organized and specifically focused on concepts that…" at bounding box center [708, 365] width 712 height 81
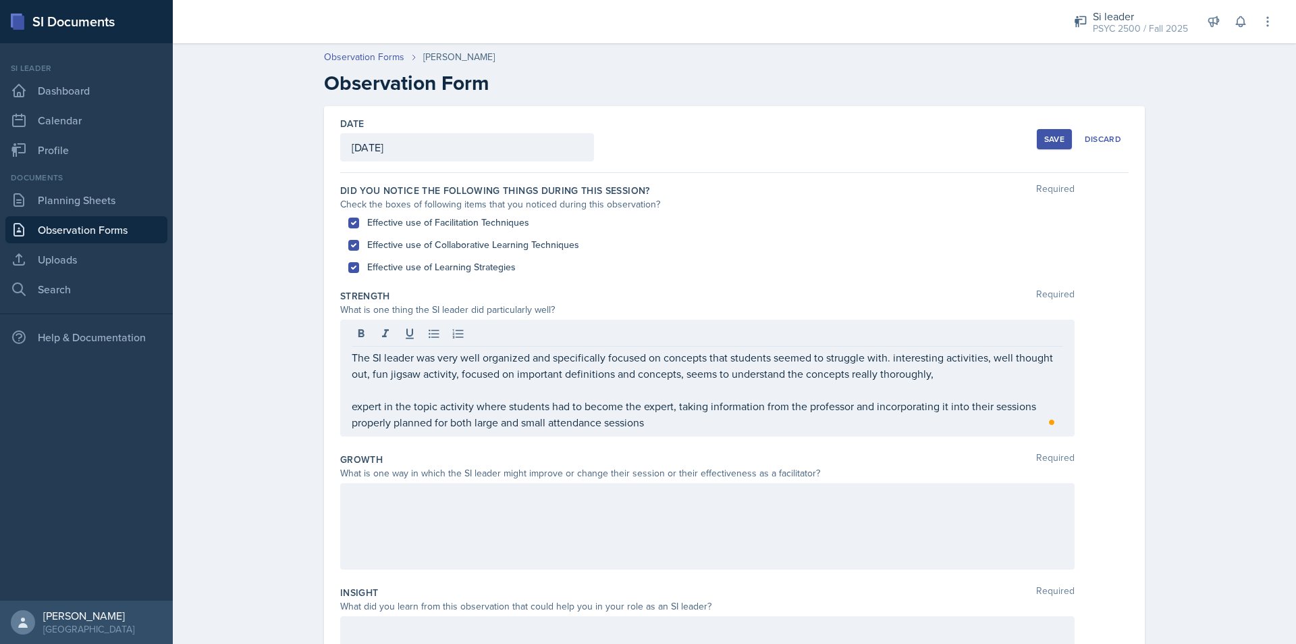
click at [698, 441] on div "Strength Required What is one thing the SI leader did particularly well? The SI…" at bounding box center [734, 365] width 789 height 163
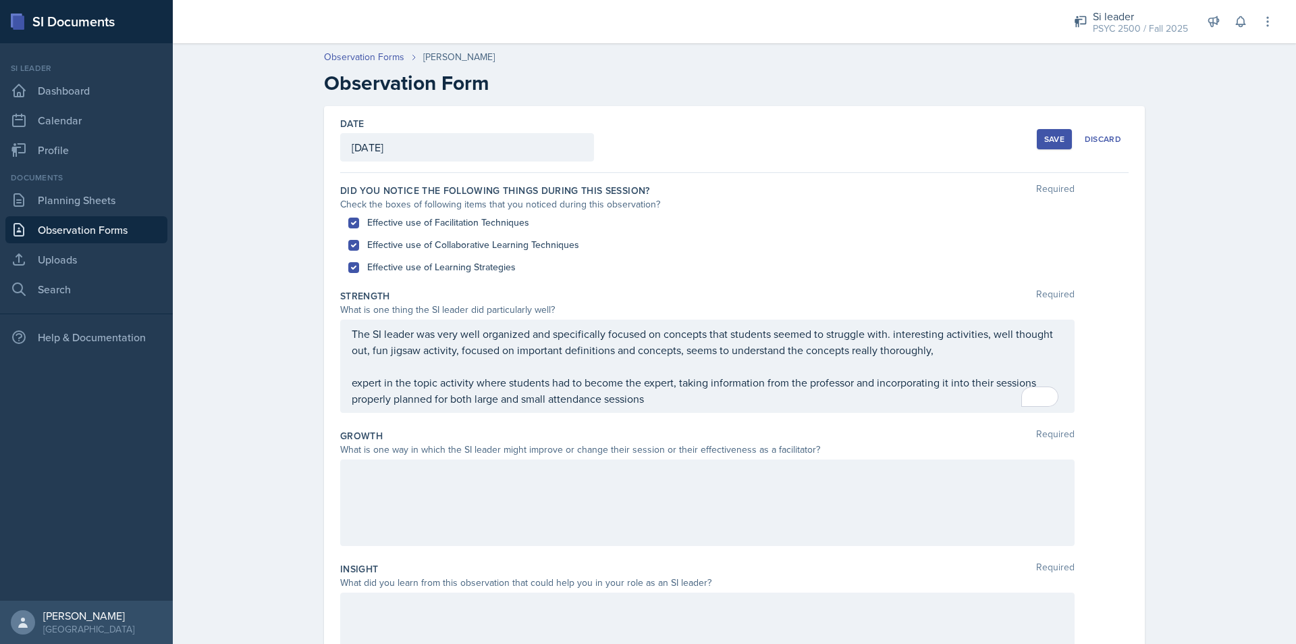
click at [679, 422] on div "Strength Required What is one thing the SI leader did particularly well? The SI…" at bounding box center [734, 354] width 789 height 140
click at [672, 394] on div "The SI leader was very well organized and specifically focused on concepts that…" at bounding box center [708, 365] width 712 height 81
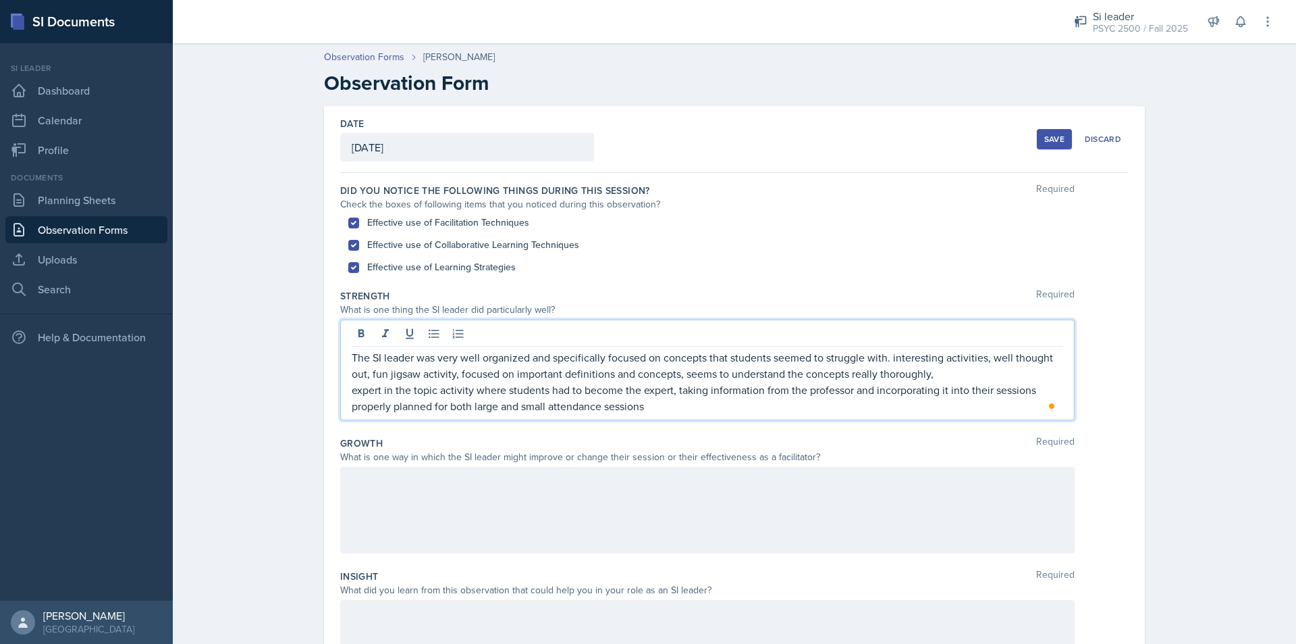
click at [646, 413] on p "properly planned for both large and small attendance sessions" at bounding box center [708, 406] width 712 height 16
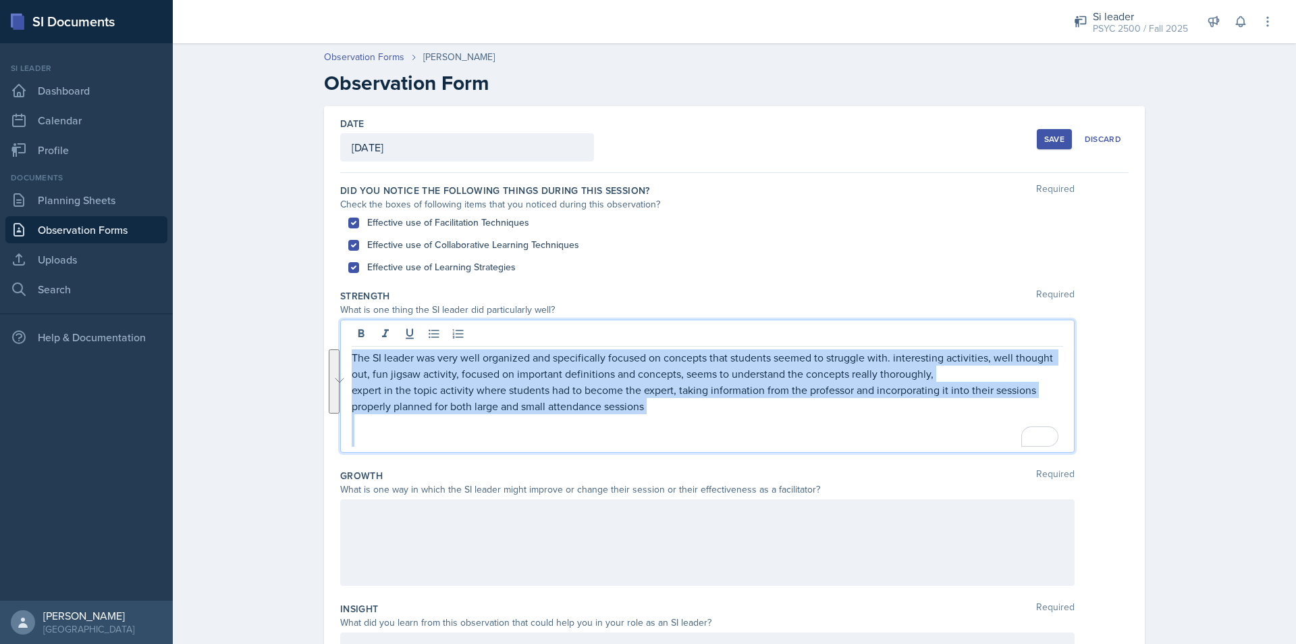
click at [379, 429] on p "To enrich screen reader interactions, please activate Accessibility in Grammarl…" at bounding box center [708, 422] width 712 height 16
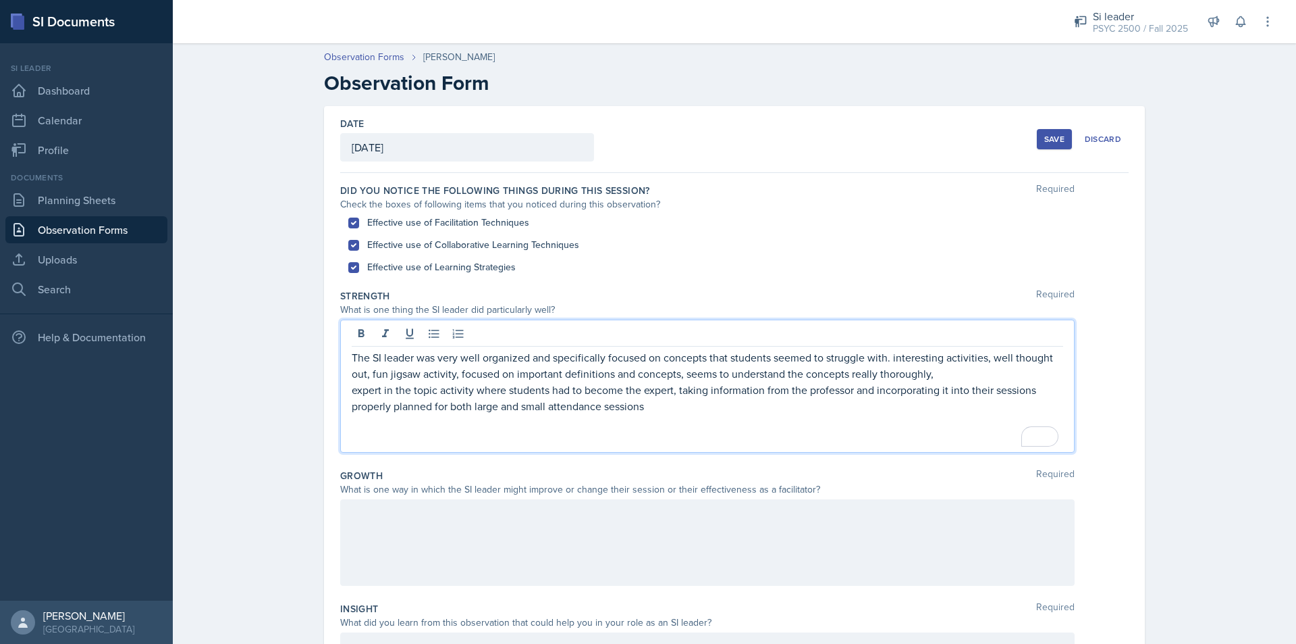
click at [371, 441] on p "To enrich screen reader interactions, please activate Accessibility in Grammarl…" at bounding box center [708, 438] width 712 height 16
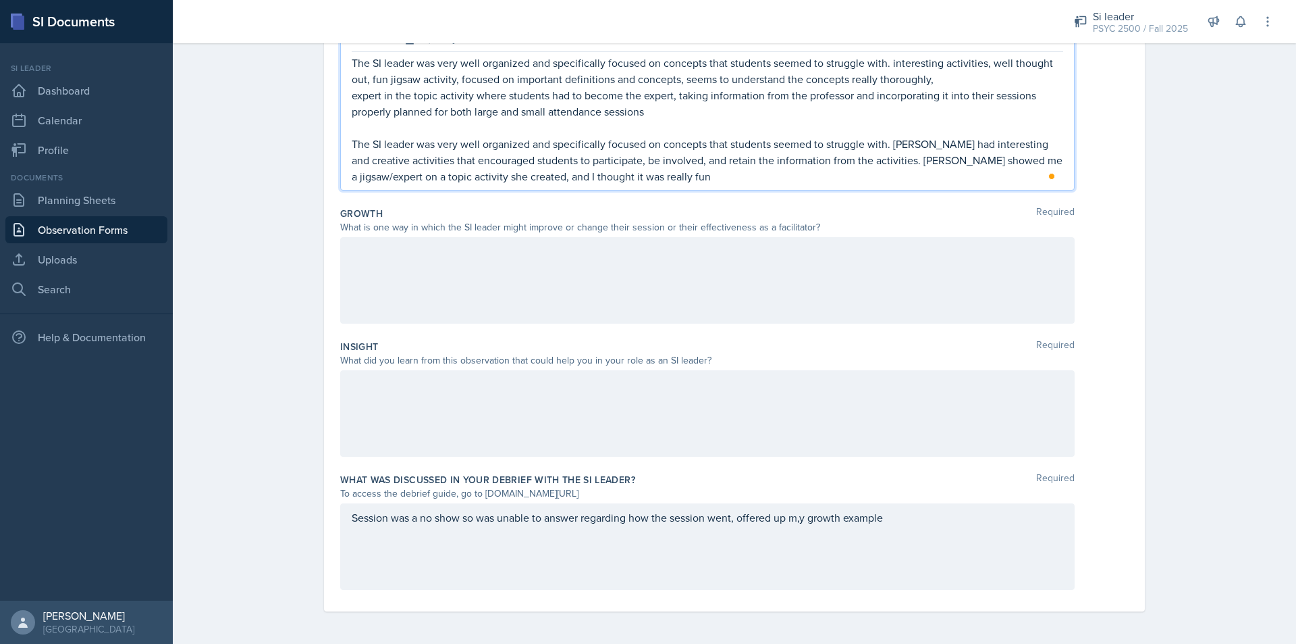
scroll to position [205, 0]
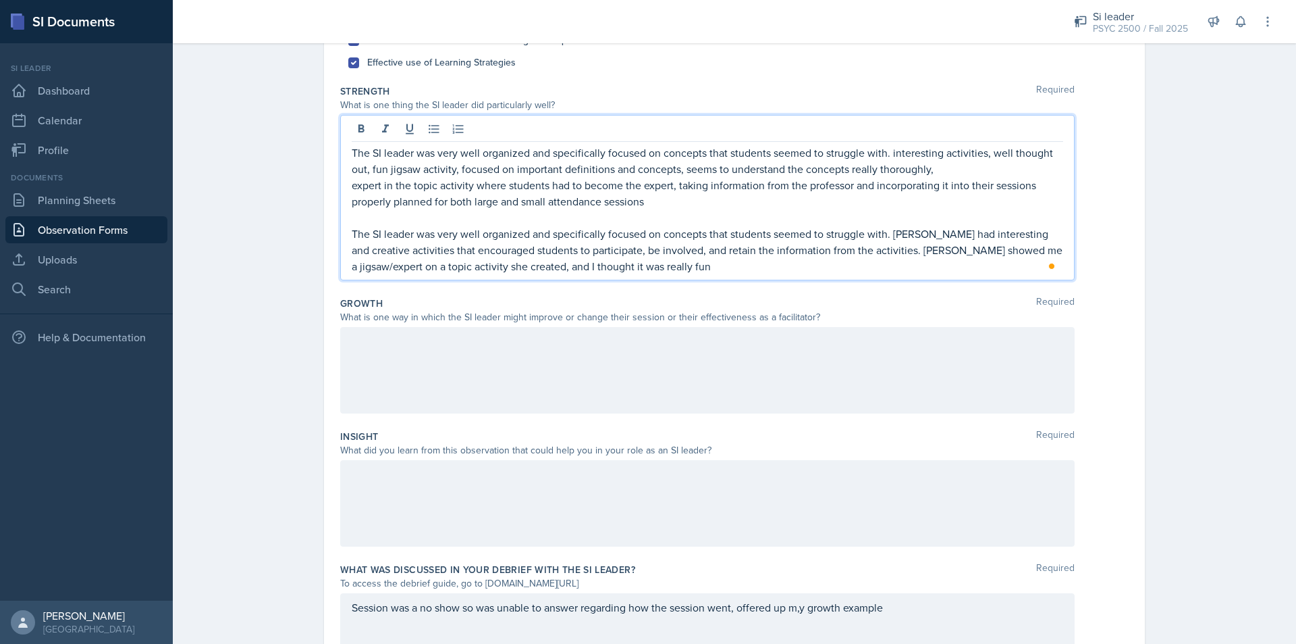
click at [677, 265] on p "The SI leader was very well organized and specifically focused on concepts that…" at bounding box center [708, 250] width 712 height 49
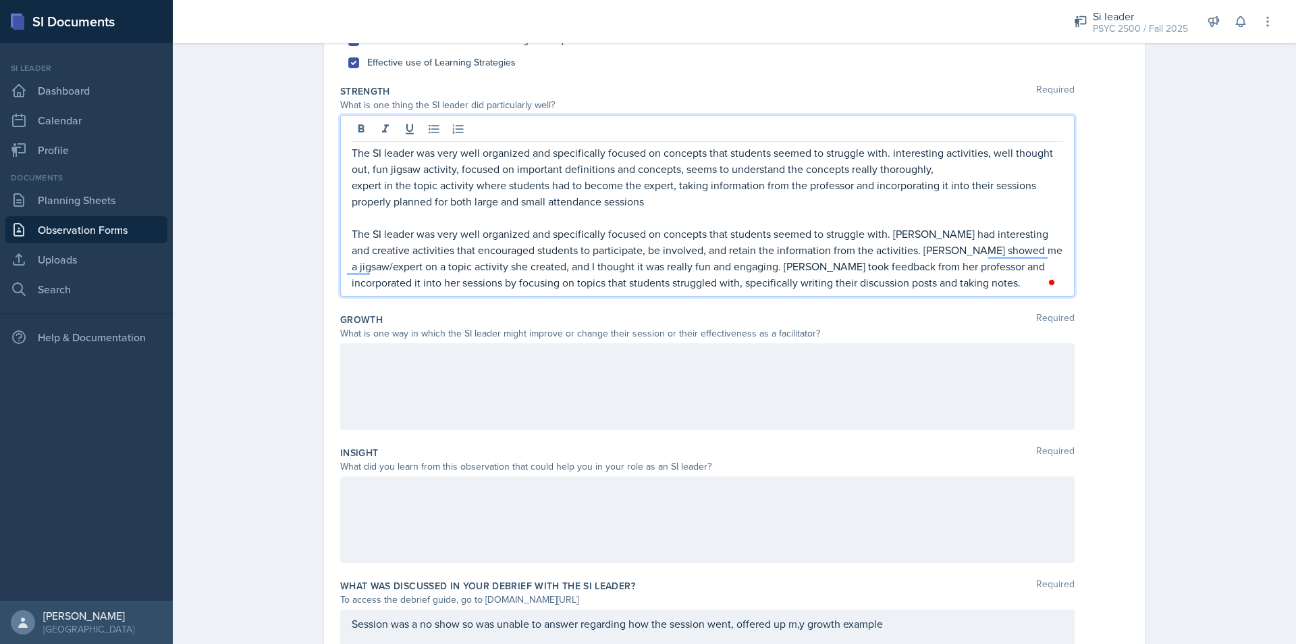
click at [683, 213] on p "To enrich screen reader interactions, please activate Accessibility in Grammarl…" at bounding box center [708, 217] width 712 height 16
click at [876, 288] on p "The SI leader was very well organized and specifically focused on concepts that…" at bounding box center [708, 258] width 712 height 65
click at [640, 283] on p "The SI leader was very well organized and specifically focused on concepts that…" at bounding box center [708, 258] width 712 height 65
click at [893, 280] on p "The SI leader was very well organized and specifically focused on concepts that…" at bounding box center [708, 258] width 712 height 65
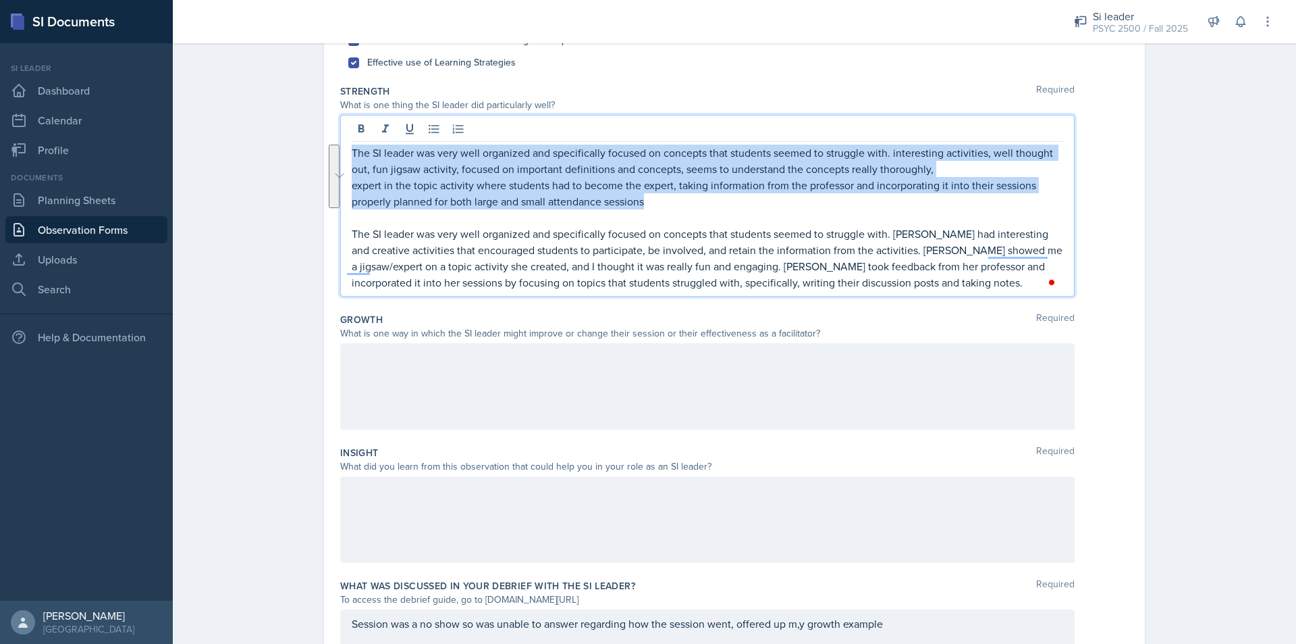
drag, startPoint x: 696, startPoint y: 203, endPoint x: 335, endPoint y: 138, distance: 366.4
click at [340, 138] on div "The SI leader was very well organized and specifically focused on concepts that…" at bounding box center [707, 206] width 735 height 182
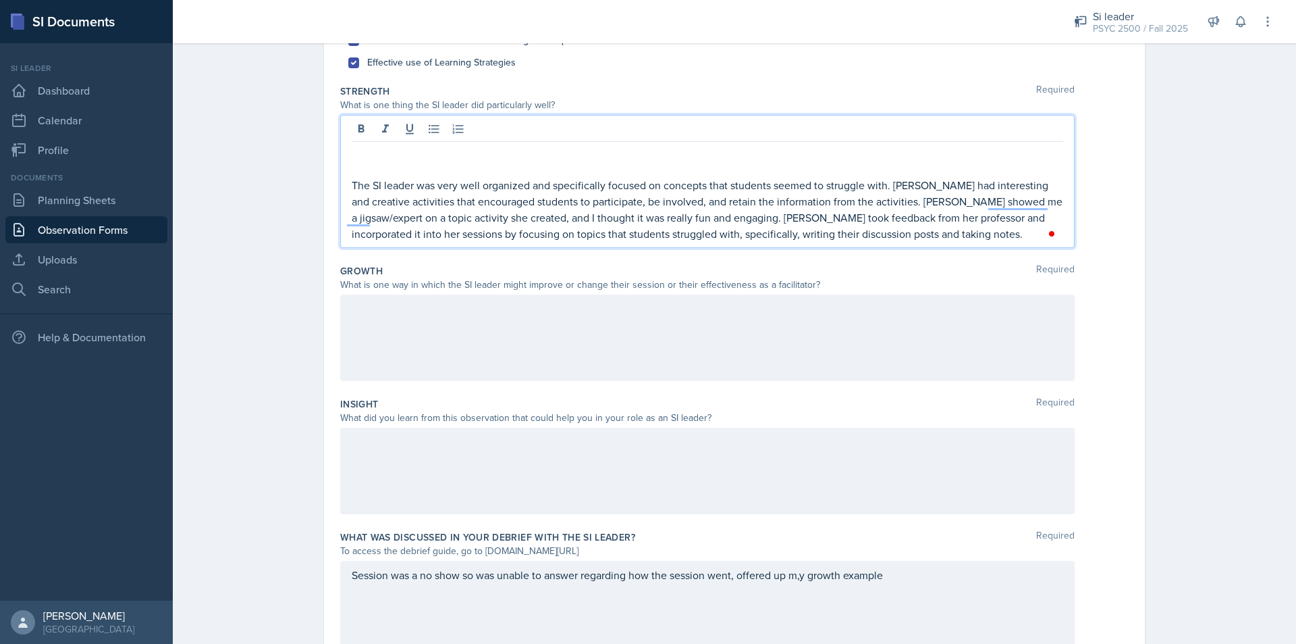
click at [352, 178] on p "The SI leader was very well organized and specifically focused on concepts that…" at bounding box center [708, 209] width 712 height 65
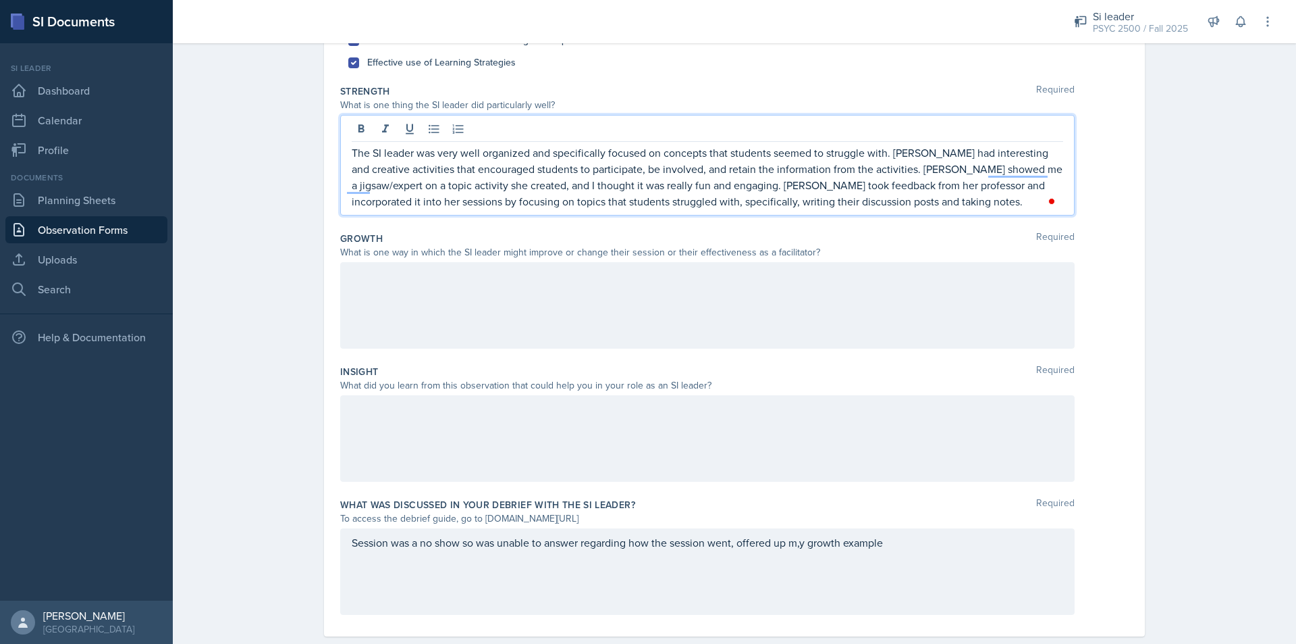
click at [930, 199] on p "The SI leader was very well organized and specifically focused on concepts that…" at bounding box center [708, 177] width 712 height 65
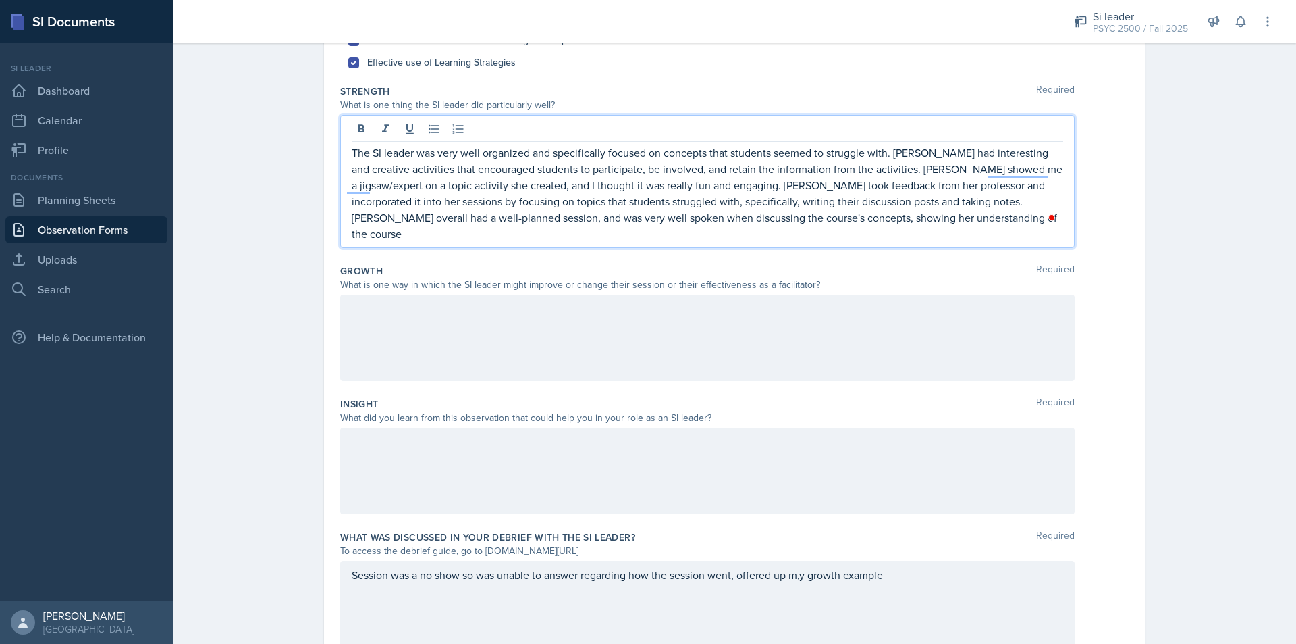
click at [758, 217] on p "The SI leader was very well organized and specifically focused on concepts that…" at bounding box center [708, 193] width 712 height 97
click at [984, 211] on p "The SI leader was very well organized and specifically focused on concepts that…" at bounding box center [708, 193] width 712 height 97
click at [452, 315] on div at bounding box center [707, 337] width 735 height 86
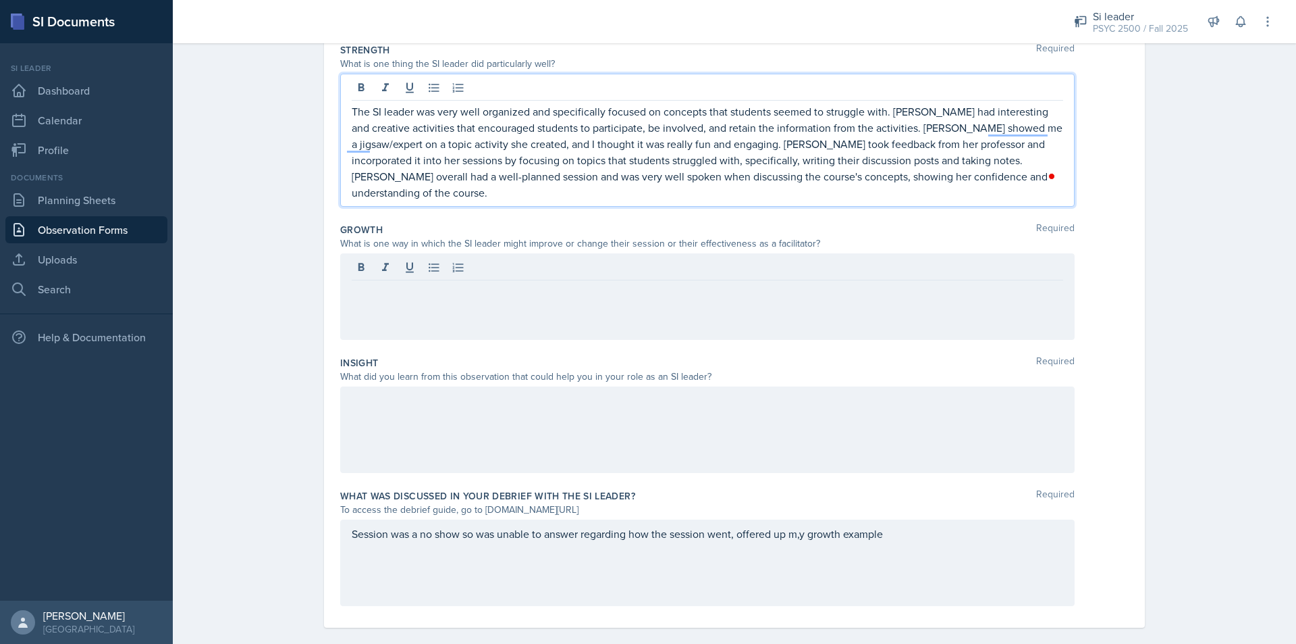
click at [398, 283] on p at bounding box center [708, 291] width 712 height 16
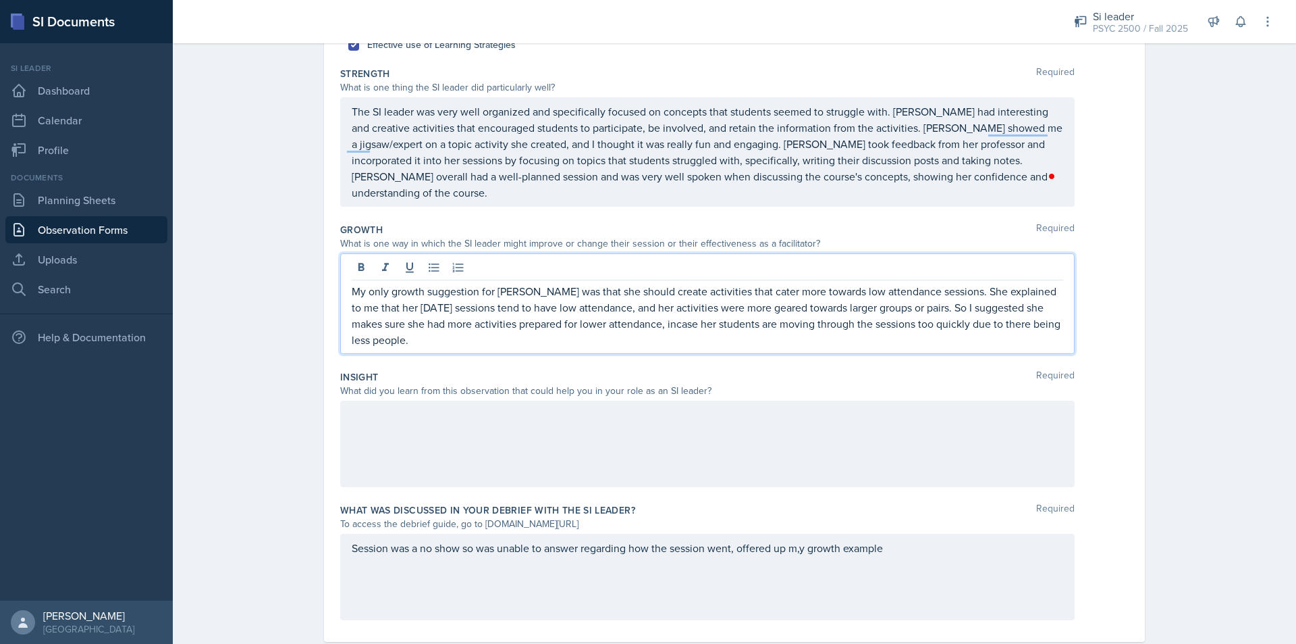
click at [417, 407] on div at bounding box center [707, 443] width 735 height 86
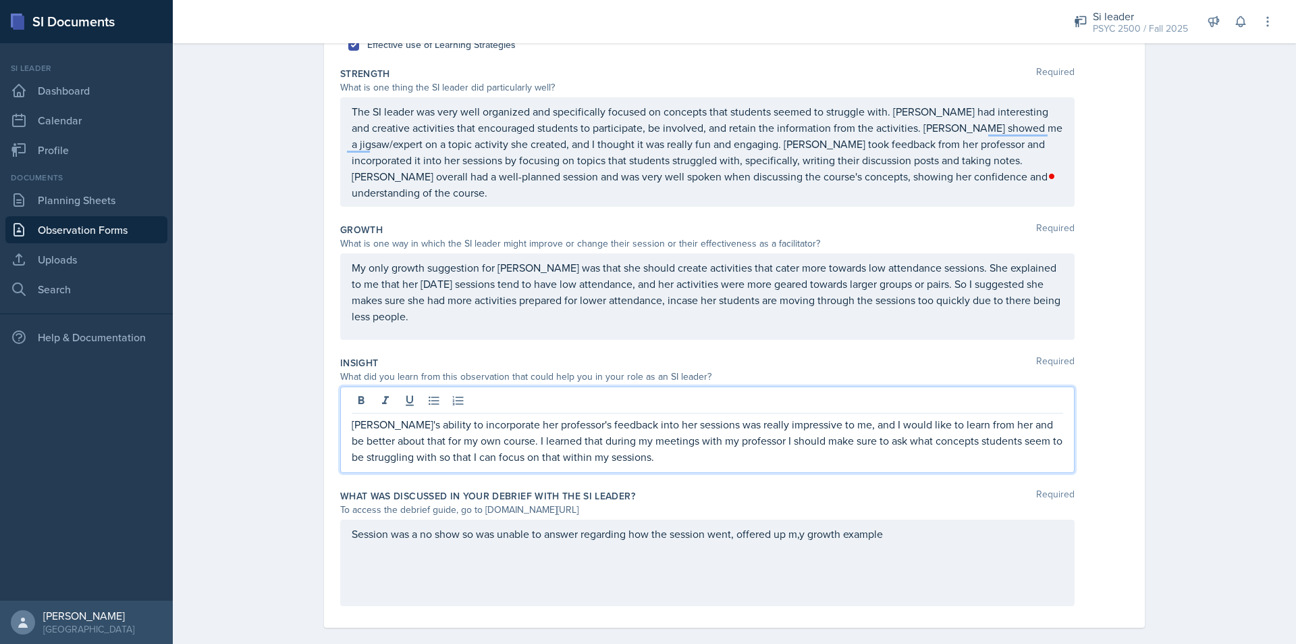
click at [881, 561] on div "Session was a no show so was unable to answer regarding how the session went, o…" at bounding box center [707, 562] width 735 height 86
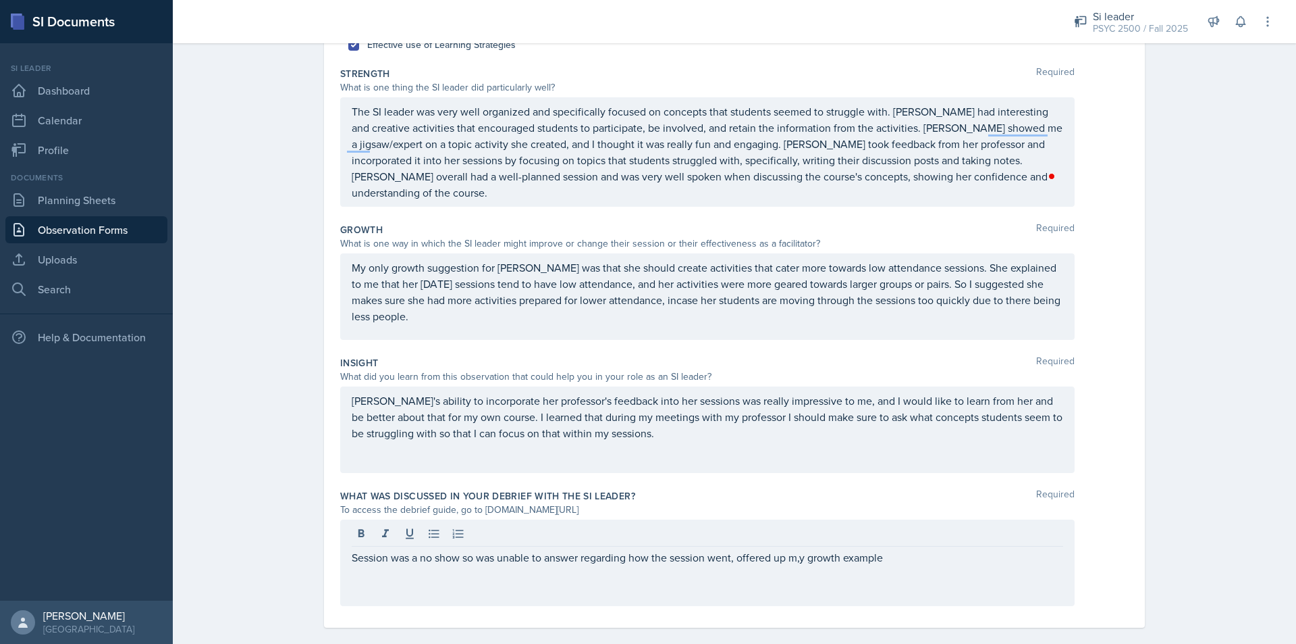
drag, startPoint x: 902, startPoint y: 549, endPoint x: 773, endPoint y: 562, distance: 129.6
click at [773, 562] on div "Session was a no show so was unable to answer regarding how the session went, o…" at bounding box center [707, 562] width 735 height 86
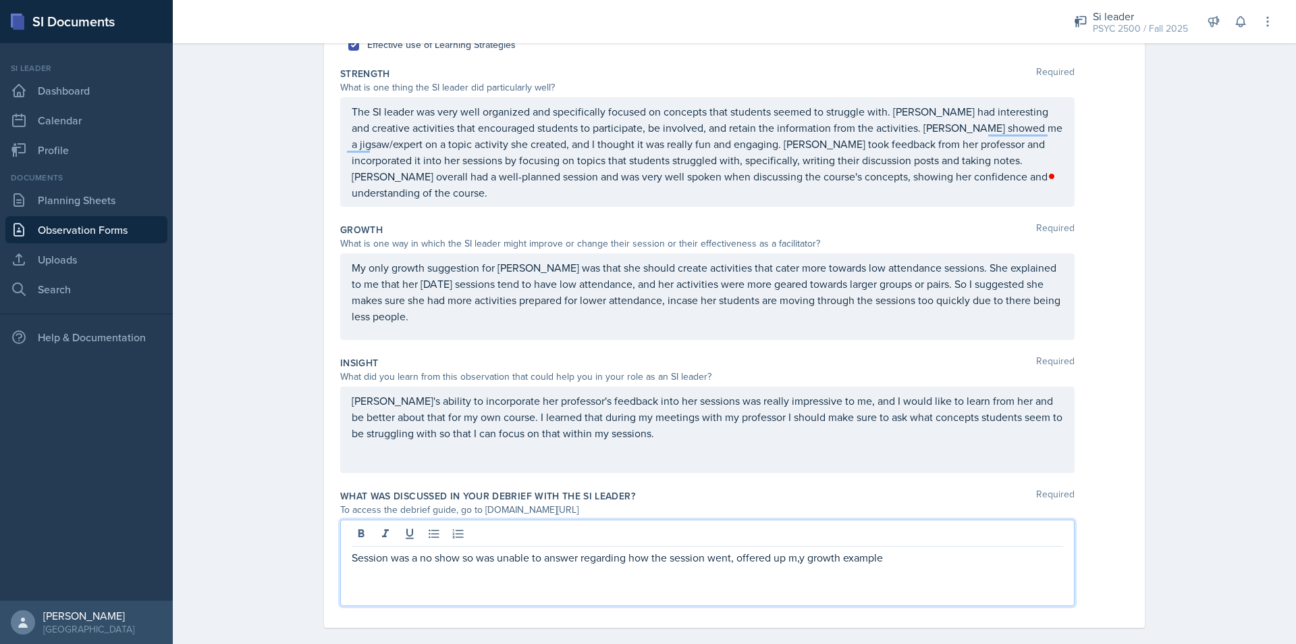
drag, startPoint x: 922, startPoint y: 542, endPoint x: 735, endPoint y: 550, distance: 187.2
click at [735, 550] on div "Session was a no show so was unable to answer regarding how the session went, o…" at bounding box center [707, 562] width 735 height 86
click at [352, 549] on p "Session was a no show so was unable to answer regarding how the session went," at bounding box center [708, 557] width 712 height 16
click at [454, 549] on p "The session was a no show so was unable to answer regarding how the session wen…" at bounding box center [708, 557] width 712 height 16
click at [492, 549] on div "The session was a no show so was unable to answer regarding how the session wen…" at bounding box center [707, 562] width 735 height 86
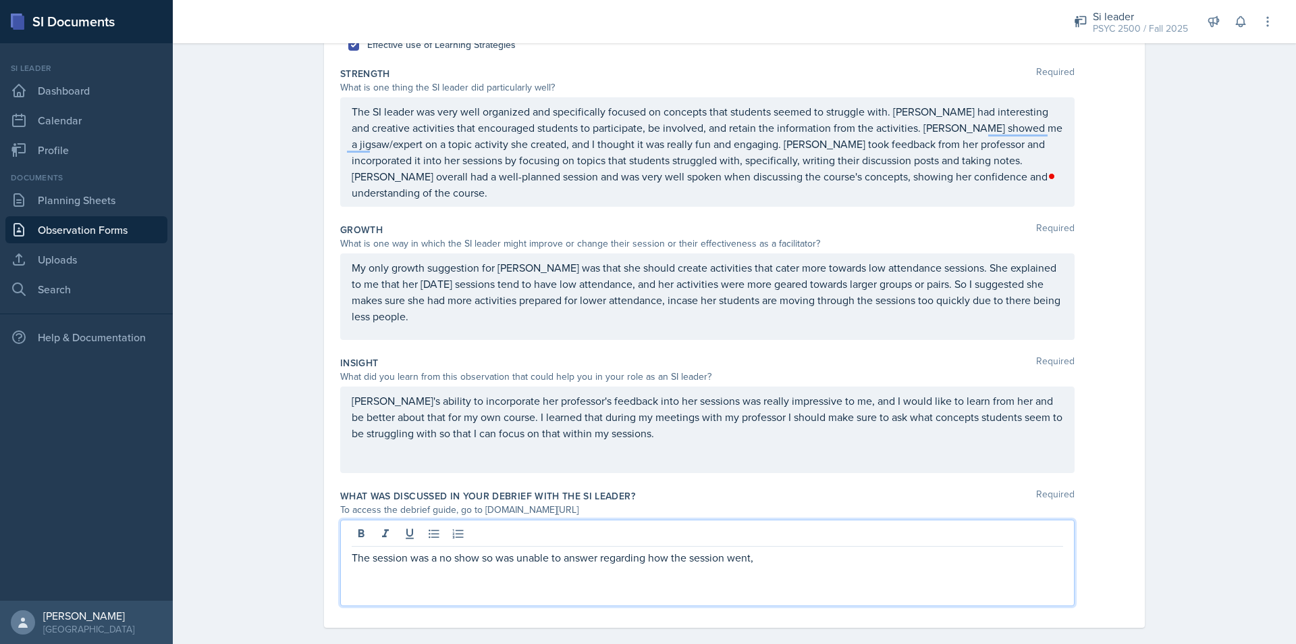
click at [492, 549] on p "The session was a no show so was unable to answer regarding how the session wen…" at bounding box center [708, 557] width 712 height 16
click at [618, 549] on p "The session was a no show so she was unable to answer regarding how the session…" at bounding box center [708, 557] width 712 height 16
click at [885, 549] on p "The session was a no show so she was unable to answer the questions regarding h…" at bounding box center [708, 557] width 712 height 16
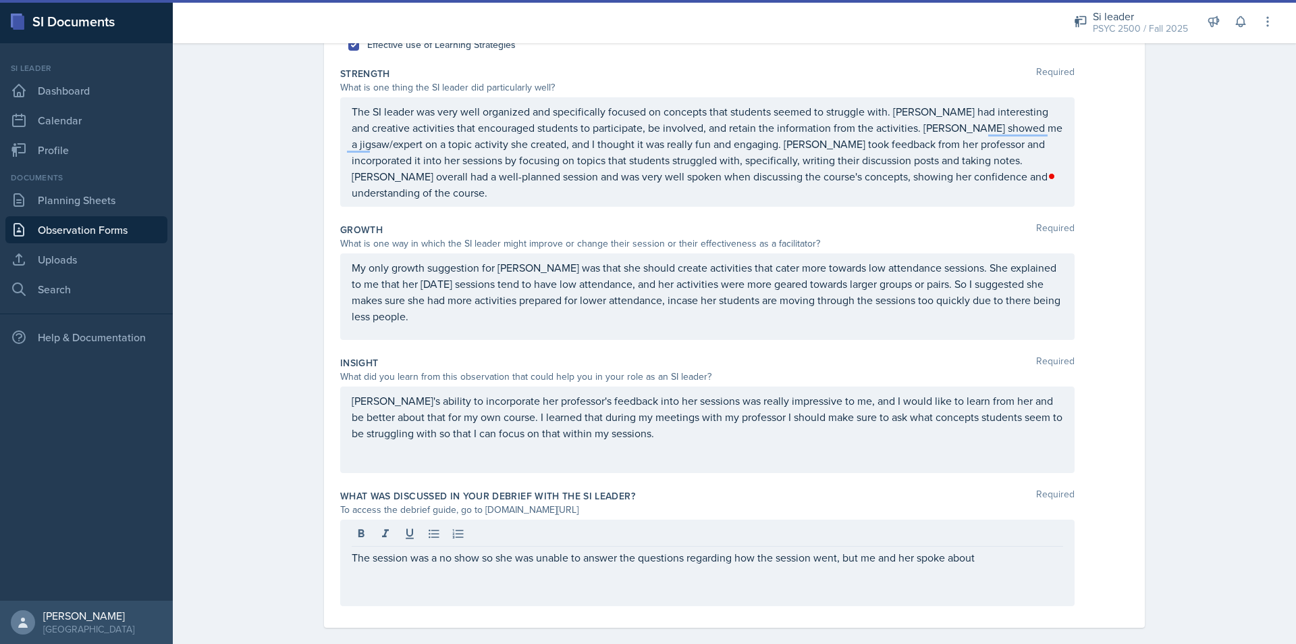
click at [1001, 549] on p "The session was a no show so she was unable to answer the questions regarding h…" at bounding box center [708, 557] width 712 height 16
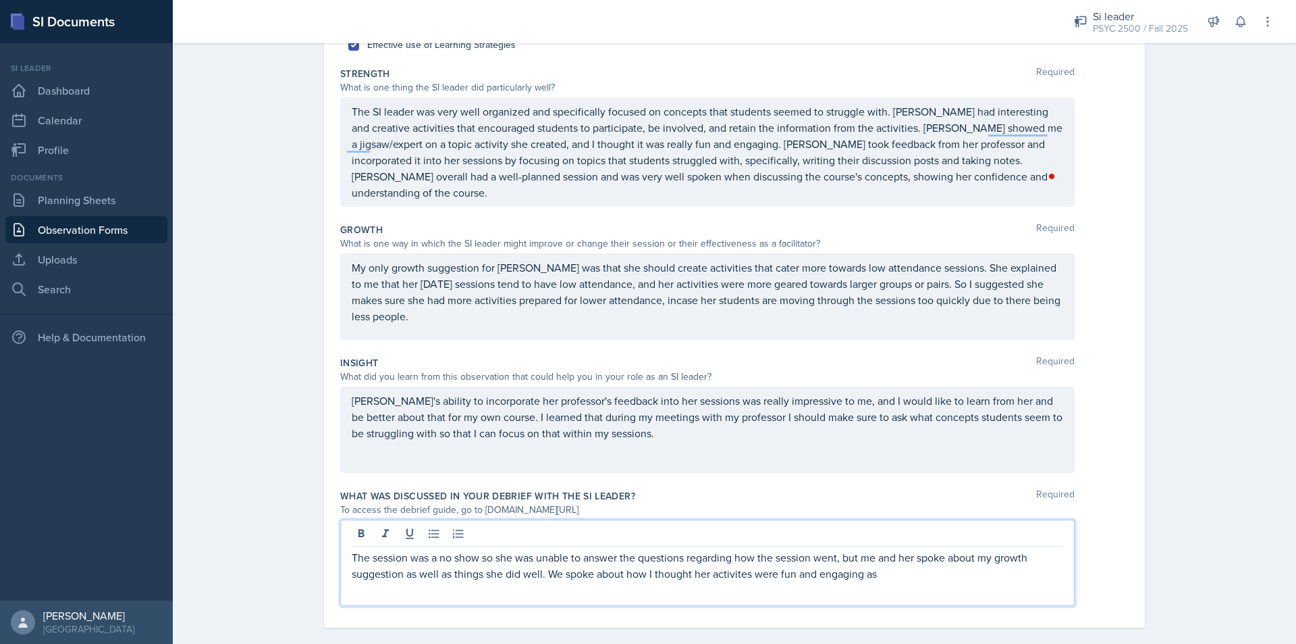
click at [737, 552] on p "The session was a no show so she was unable to answer the questions regarding h…" at bounding box center [708, 565] width 712 height 32
click at [903, 556] on p "The session was a no show so she was unable to answer the questions regarding h…" at bounding box center [708, 565] width 712 height 32
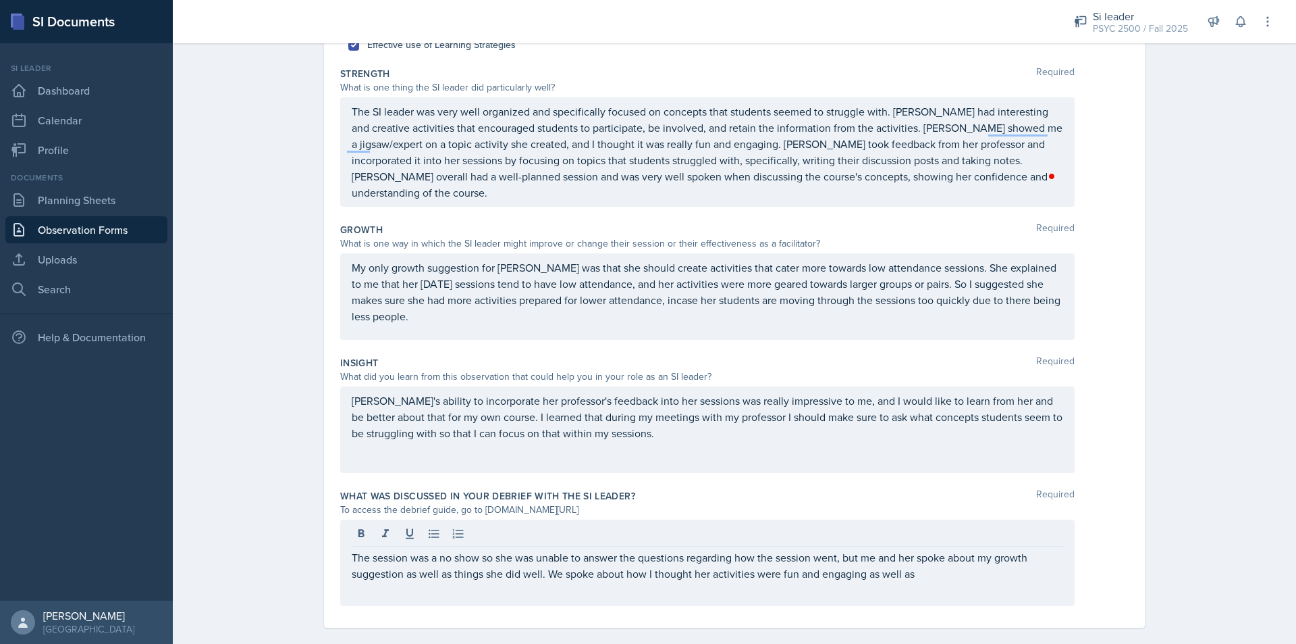
click at [957, 567] on div "The session was a no show so she was unable to answer the questions regarding h…" at bounding box center [707, 562] width 735 height 86
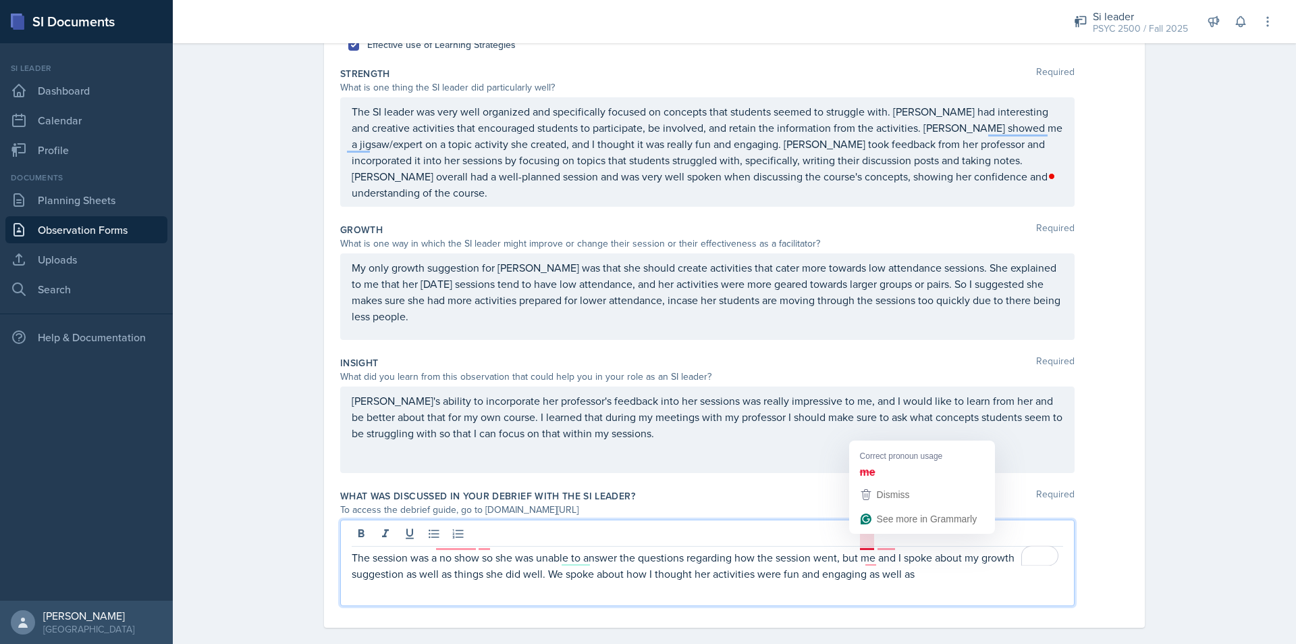
click at [868, 549] on p "The session was a no show so she was unable to answer the questions regarding h…" at bounding box center [708, 565] width 712 height 32
click at [878, 549] on p "The session was a no show so she was unable to answer the questions regarding h…" at bounding box center [708, 565] width 712 height 32
